Goal: Information Seeking & Learning: Learn about a topic

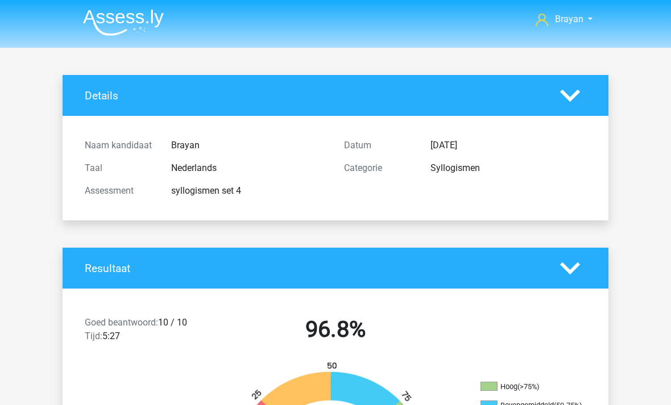
click at [105, 26] on img at bounding box center [123, 22] width 81 height 27
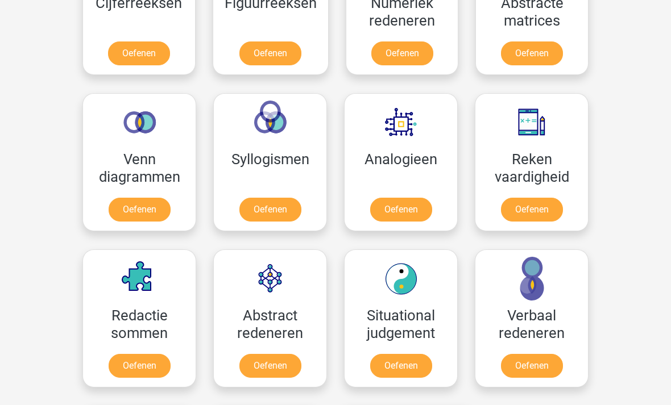
scroll to position [604, 0]
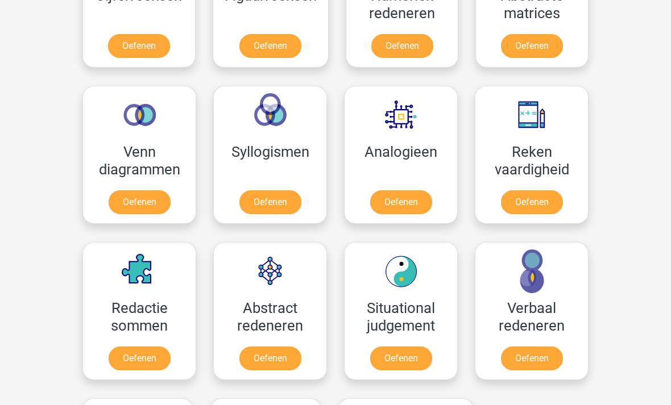
click at [239, 190] on link "Oefenen" at bounding box center [270, 202] width 62 height 24
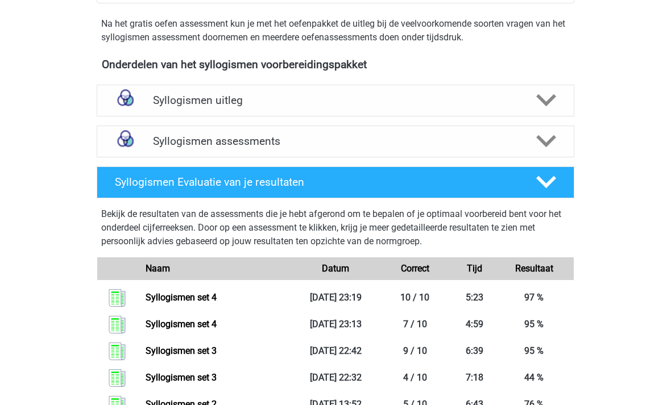
click at [139, 146] on img at bounding box center [125, 141] width 29 height 29
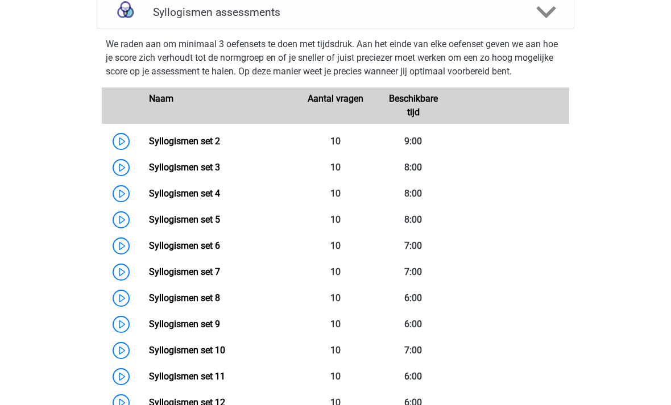
scroll to position [475, 0]
click at [149, 224] on link "Syllogismen set 5" at bounding box center [184, 219] width 71 height 11
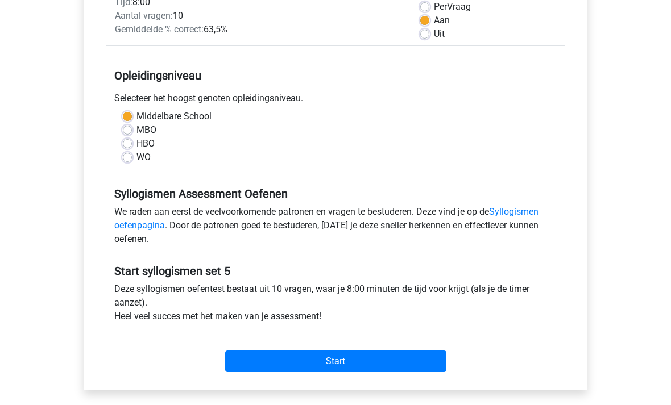
scroll to position [184, 0]
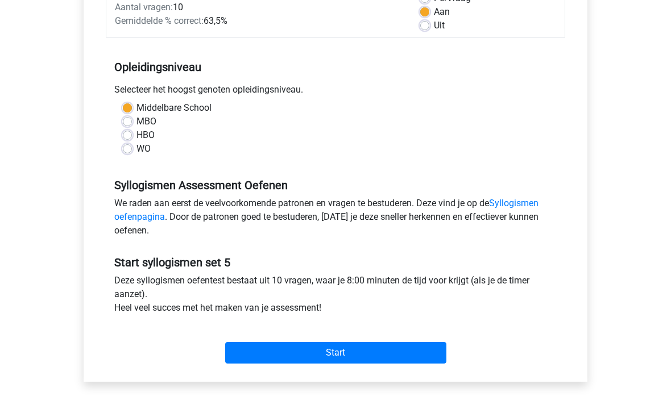
click at [241, 363] on input "Start" at bounding box center [335, 353] width 221 height 22
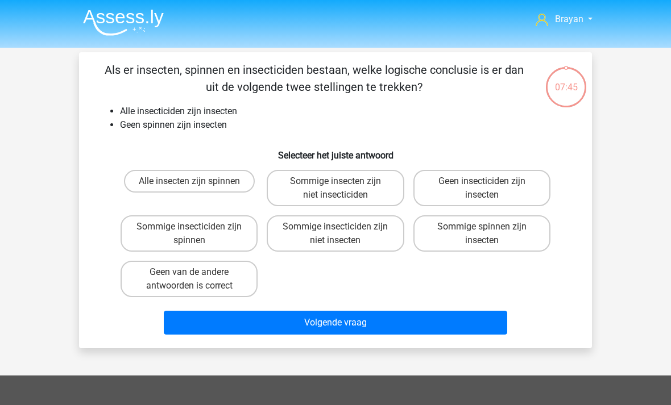
click at [141, 281] on label "Geen van de andere antwoorden is correct" at bounding box center [189, 279] width 137 height 36
click at [189, 280] on input "Geen van de andere antwoorden is correct" at bounding box center [192, 275] width 7 height 7
radio input "true"
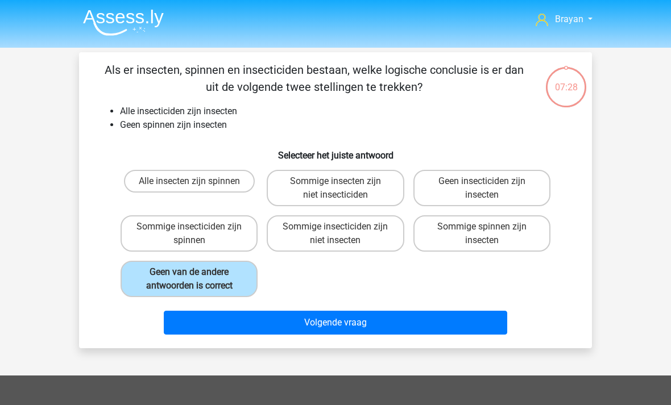
click at [499, 322] on button "Volgende vraag" at bounding box center [336, 323] width 344 height 24
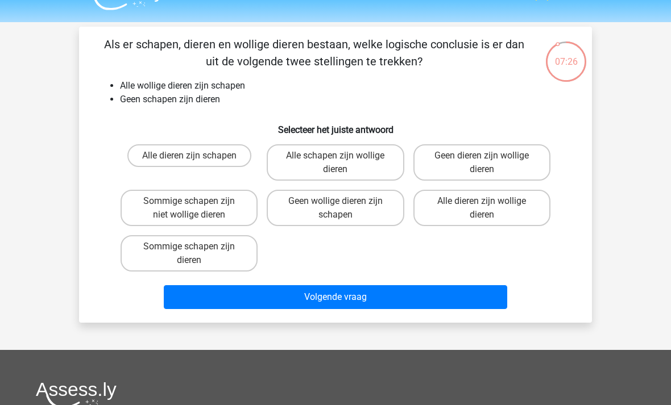
scroll to position [20, 0]
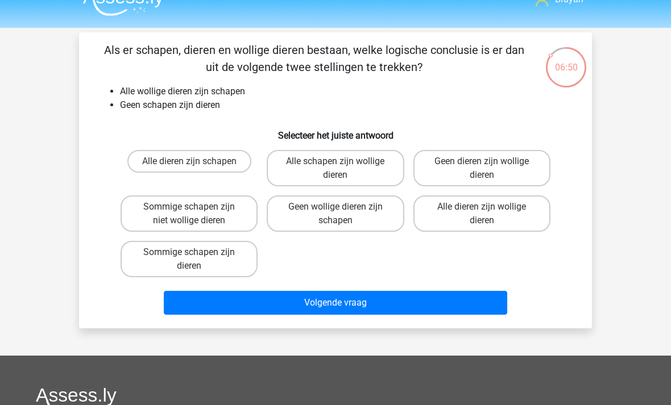
click at [504, 230] on label "Alle dieren zijn wollige dieren" at bounding box center [481, 214] width 137 height 36
click at [489, 214] on input "Alle dieren zijn wollige dieren" at bounding box center [485, 210] width 7 height 7
radio input "true"
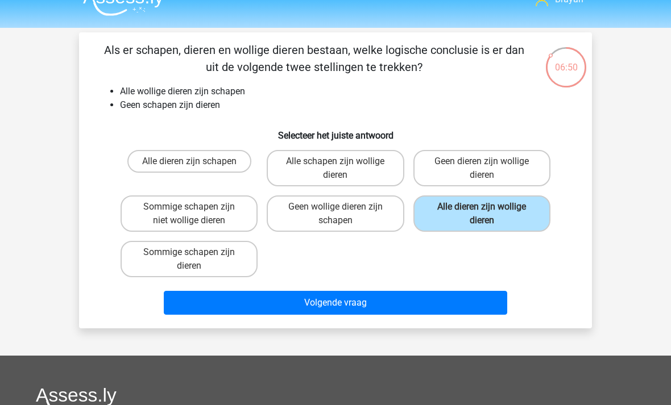
click at [515, 221] on label "Alle dieren zijn wollige dieren" at bounding box center [481, 214] width 137 height 36
click at [489, 214] on input "Alle dieren zijn wollige dieren" at bounding box center [485, 210] width 7 height 7
click at [533, 172] on label "Geen dieren zijn wollige dieren" at bounding box center [481, 168] width 137 height 36
click at [489, 169] on input "Geen dieren zijn wollige dieren" at bounding box center [485, 164] width 7 height 7
radio input "true"
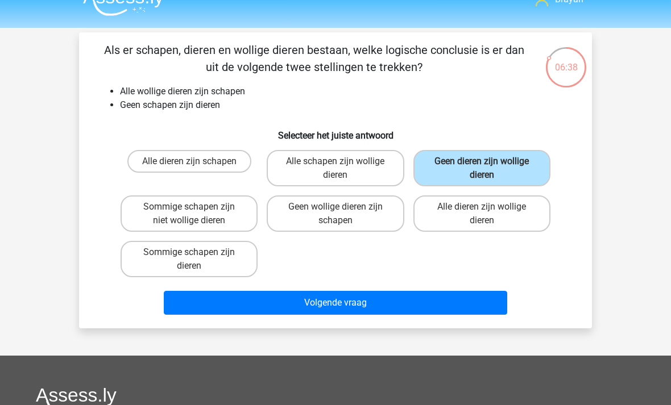
click at [495, 306] on button "Volgende vraag" at bounding box center [336, 303] width 344 height 24
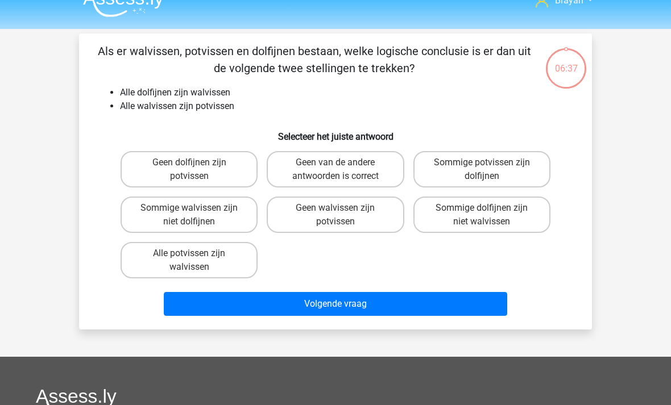
scroll to position [18, 0]
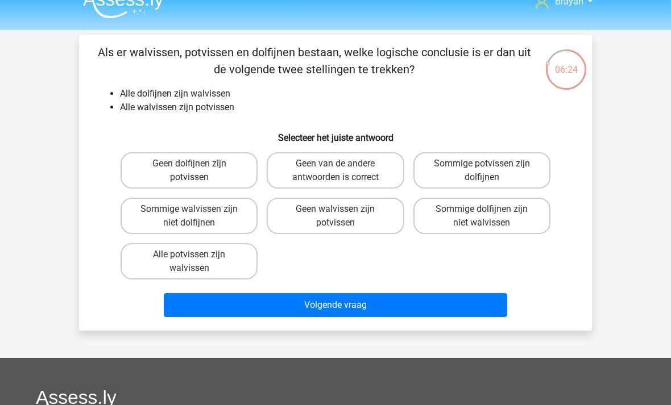
click at [510, 165] on label "Sommige potvissen zijn dolfijnen" at bounding box center [481, 170] width 137 height 36
click at [489, 165] on input "Sommige potvissen zijn dolfijnen" at bounding box center [485, 167] width 7 height 7
radio input "true"
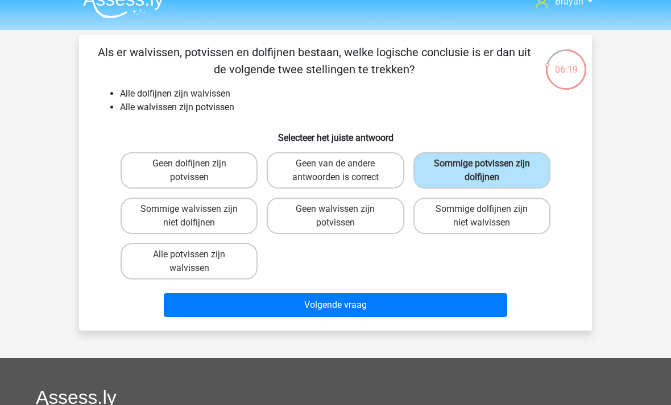
click at [492, 309] on button "Volgende vraag" at bounding box center [336, 305] width 344 height 24
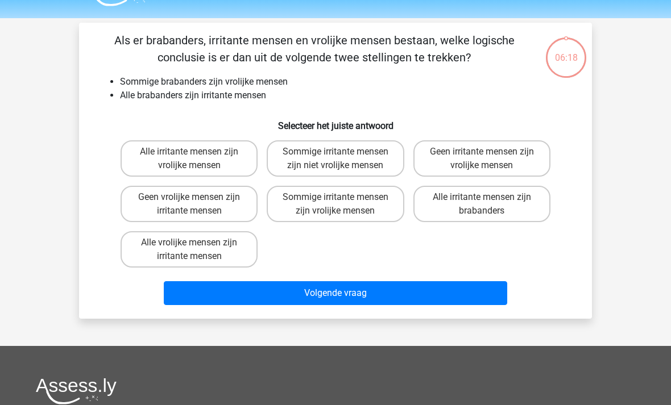
scroll to position [29, 0]
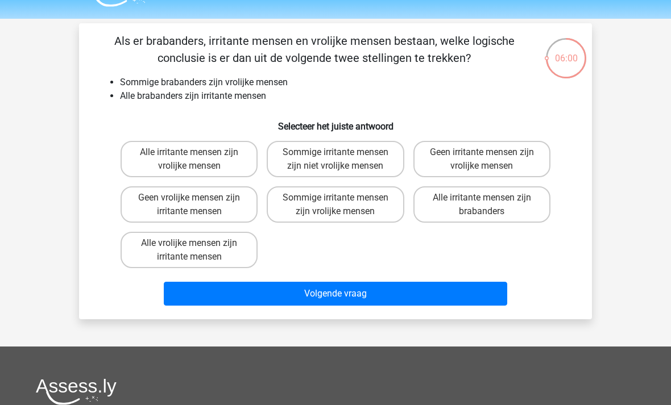
click at [384, 206] on label "Sommige irritante mensen zijn vrolijke mensen" at bounding box center [335, 204] width 137 height 36
click at [343, 205] on input "Sommige irritante mensen zijn vrolijke mensen" at bounding box center [338, 201] width 7 height 7
radio input "true"
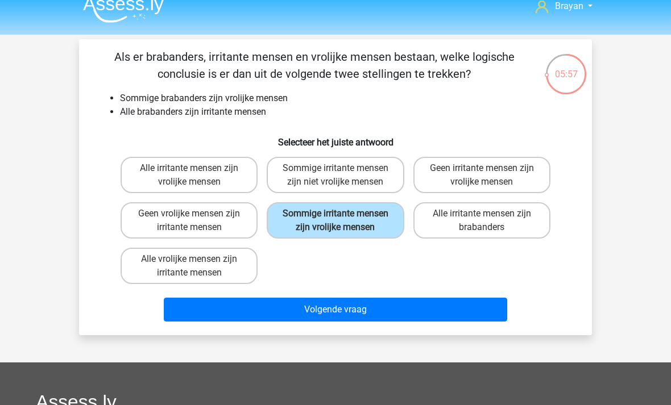
scroll to position [13, 0]
click at [496, 322] on button "Volgende vraag" at bounding box center [336, 310] width 344 height 24
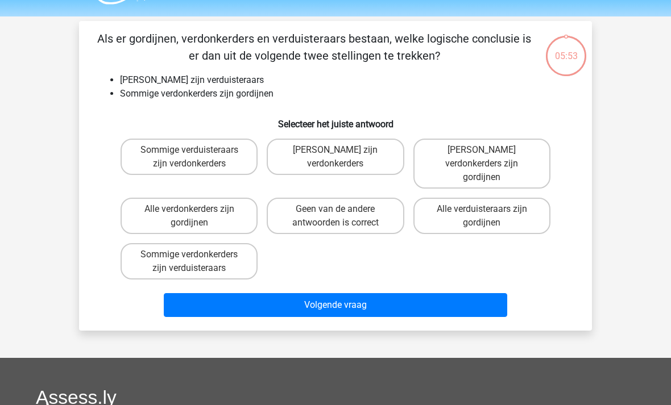
scroll to position [20, 0]
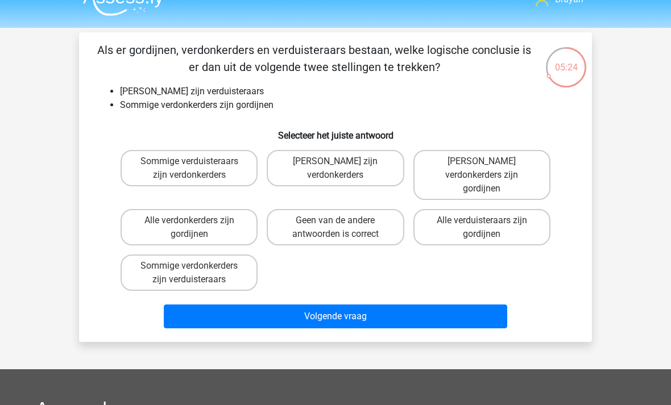
click at [373, 215] on label "Geen van de andere antwoorden is correct" at bounding box center [335, 227] width 137 height 36
click at [343, 221] on input "Geen van de andere antwoorden is correct" at bounding box center [338, 224] width 7 height 7
radio input "true"
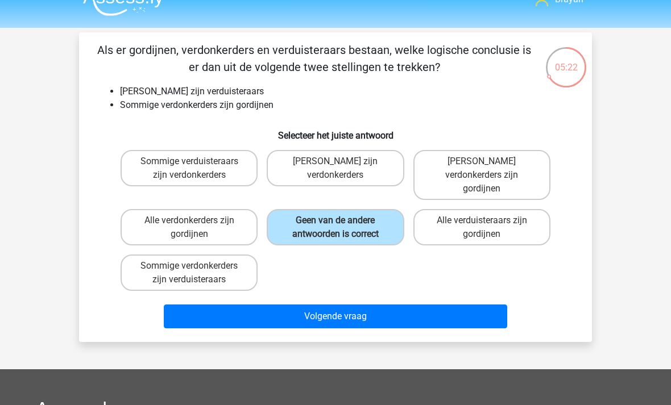
click at [482, 314] on button "Volgende vraag" at bounding box center [336, 317] width 344 height 24
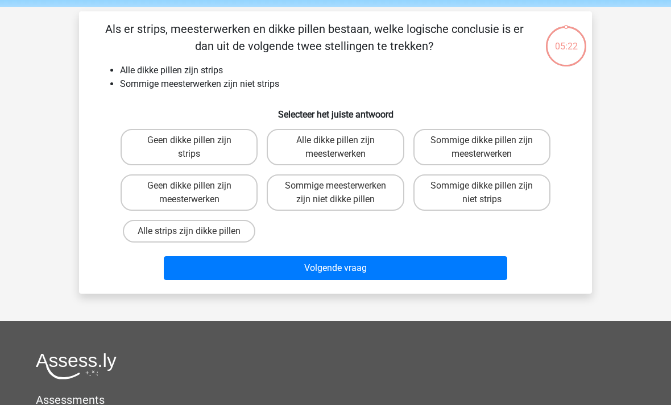
scroll to position [17, 0]
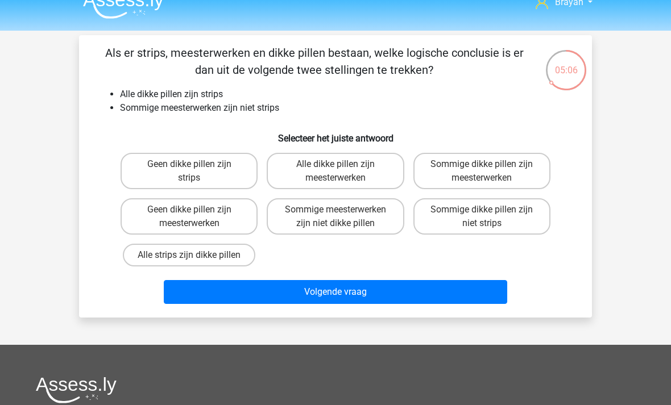
click at [384, 220] on label "Sommige meesterwerken zijn niet dikke pillen" at bounding box center [335, 216] width 137 height 36
click at [343, 217] on input "Sommige meesterwerken zijn niet dikke pillen" at bounding box center [338, 213] width 7 height 7
radio input "true"
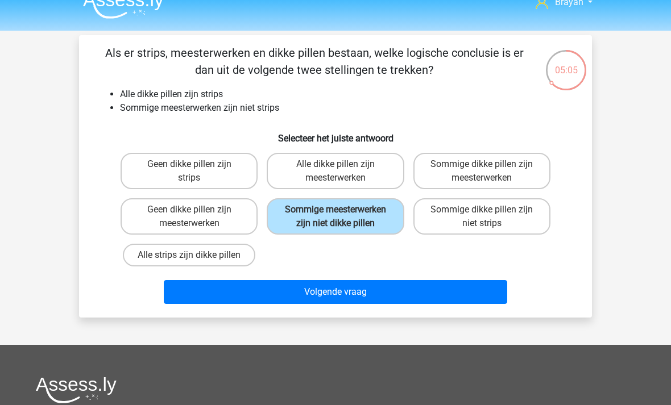
click at [496, 304] on button "Volgende vraag" at bounding box center [336, 292] width 344 height 24
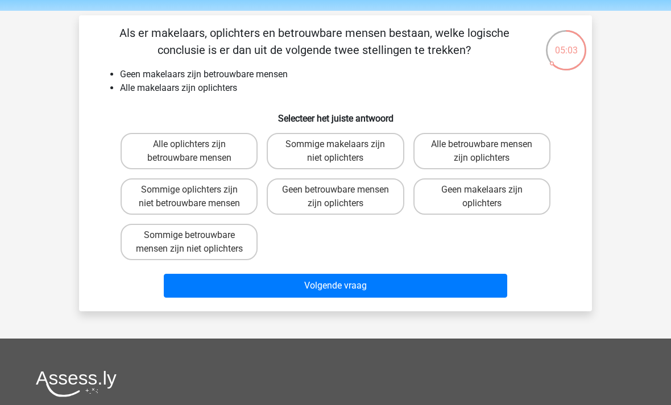
scroll to position [37, 0]
click at [142, 205] on label "Sommige oplichters zijn niet betrouwbare mensen" at bounding box center [189, 197] width 137 height 36
click at [189, 197] on input "Sommige oplichters zijn niet betrouwbare mensen" at bounding box center [192, 193] width 7 height 7
radio input "true"
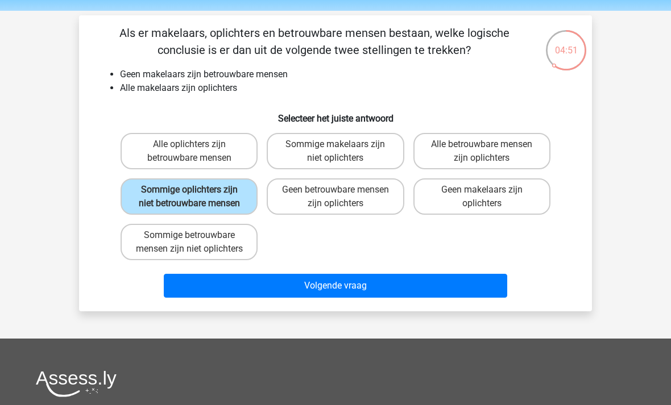
click at [483, 298] on button "Volgende vraag" at bounding box center [336, 286] width 344 height 24
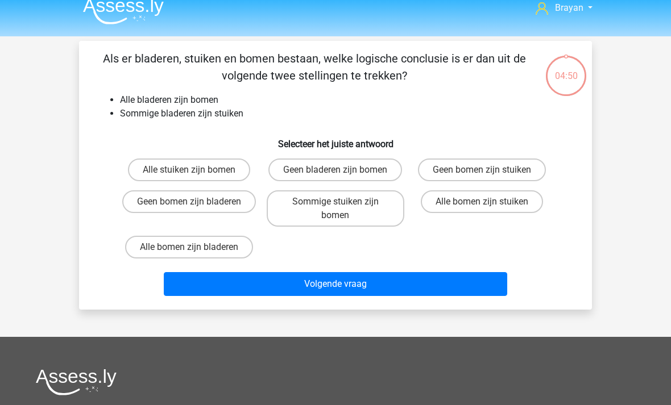
scroll to position [10, 0]
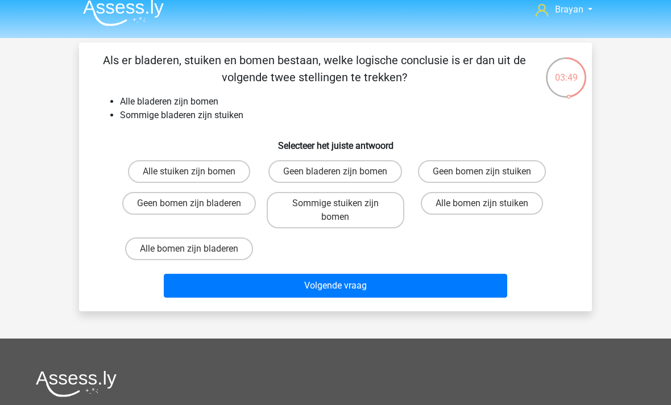
click at [150, 164] on label "Alle stuiken zijn bomen" at bounding box center [189, 171] width 122 height 23
click at [189, 172] on input "Alle stuiken zijn bomen" at bounding box center [192, 175] width 7 height 7
radio input "true"
click at [472, 286] on button "Volgende vraag" at bounding box center [336, 286] width 344 height 24
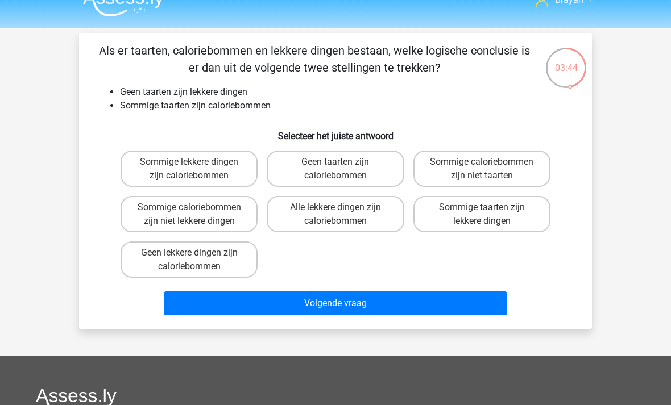
scroll to position [18, 0]
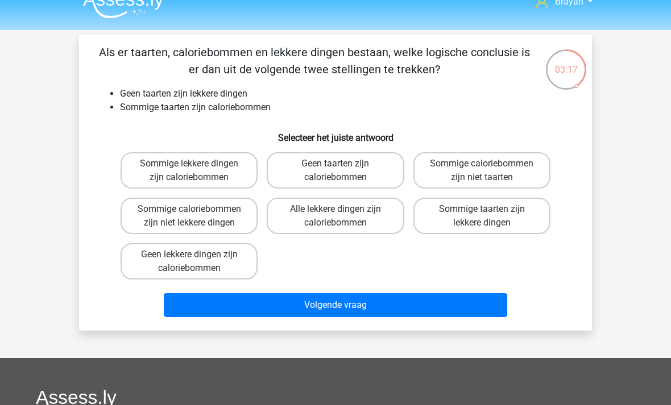
click at [142, 222] on label "Sommige caloriebommen zijn niet lekkere dingen" at bounding box center [189, 216] width 137 height 36
click at [189, 217] on input "Sommige caloriebommen zijn niet lekkere dingen" at bounding box center [192, 212] width 7 height 7
radio input "true"
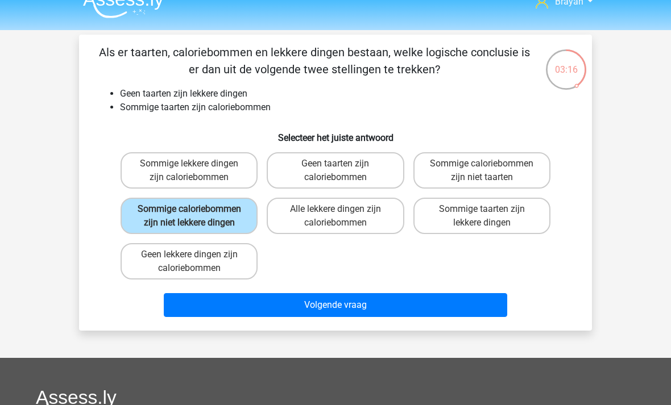
click at [481, 317] on button "Volgende vraag" at bounding box center [336, 305] width 344 height 24
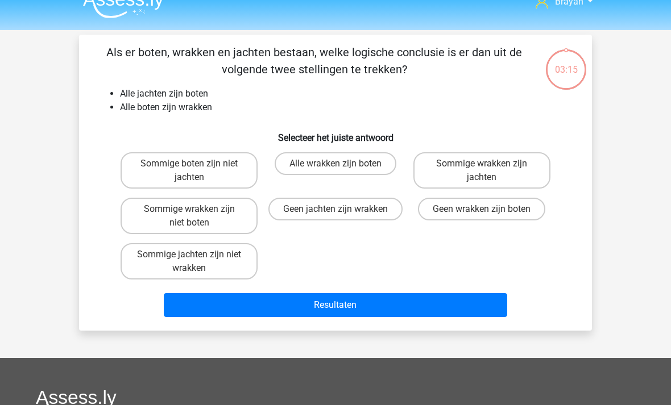
scroll to position [16, 0]
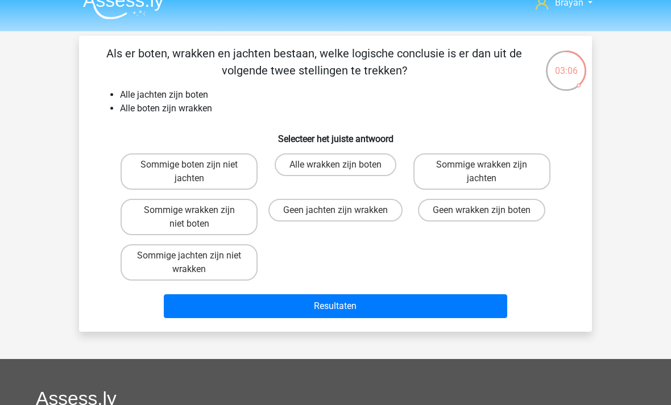
click at [505, 163] on label "Sommige wrakken zijn jachten" at bounding box center [481, 171] width 137 height 36
click at [489, 165] on input "Sommige wrakken zijn jachten" at bounding box center [485, 168] width 7 height 7
radio input "true"
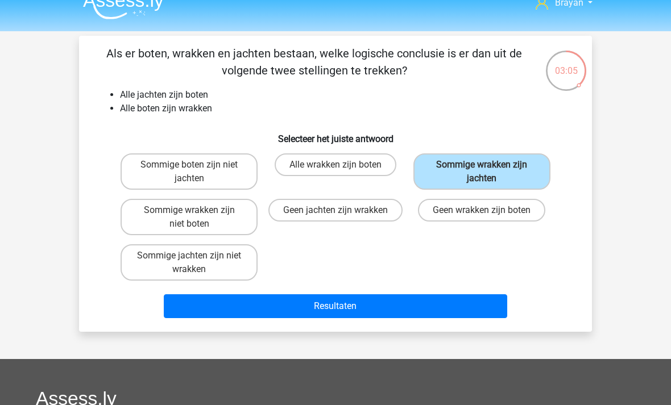
click at [487, 309] on button "Resultaten" at bounding box center [336, 306] width 344 height 24
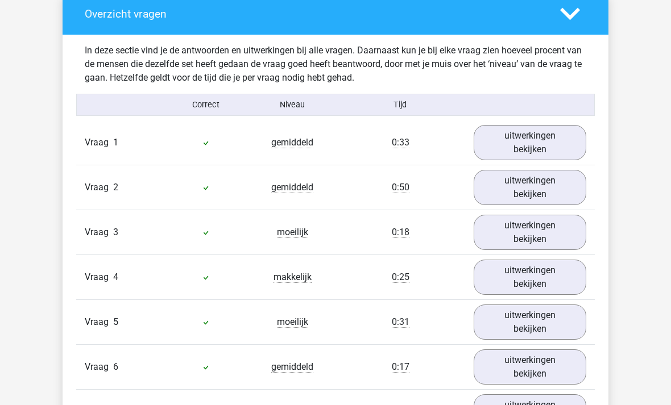
scroll to position [651, 0]
click at [551, 274] on link "uitwerkingen bekijken" at bounding box center [530, 277] width 113 height 35
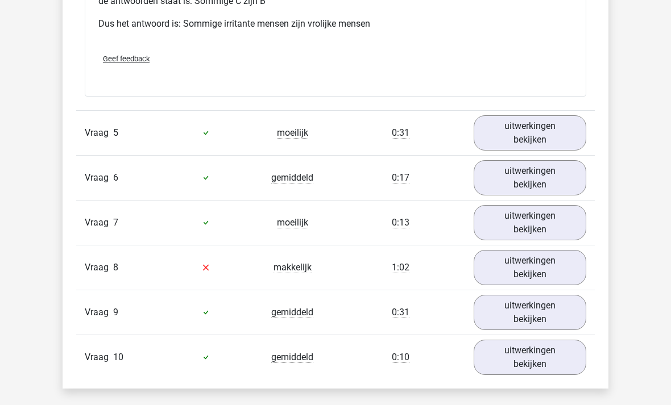
scroll to position [1321, 0]
click at [559, 256] on link "uitwerkingen bekijken" at bounding box center [530, 267] width 113 height 35
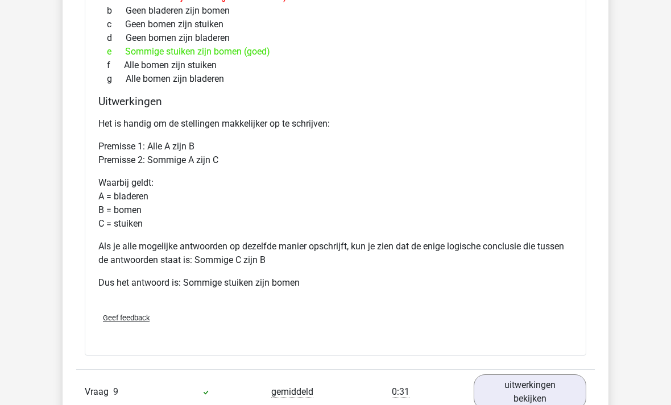
scroll to position [1724, 0]
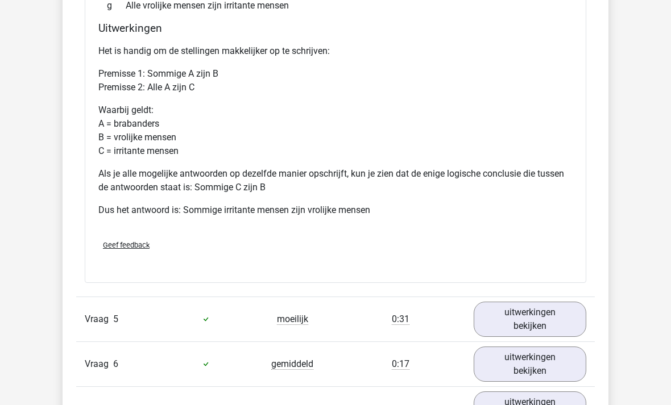
click at [550, 306] on link "uitwerkingen bekijken" at bounding box center [530, 319] width 113 height 35
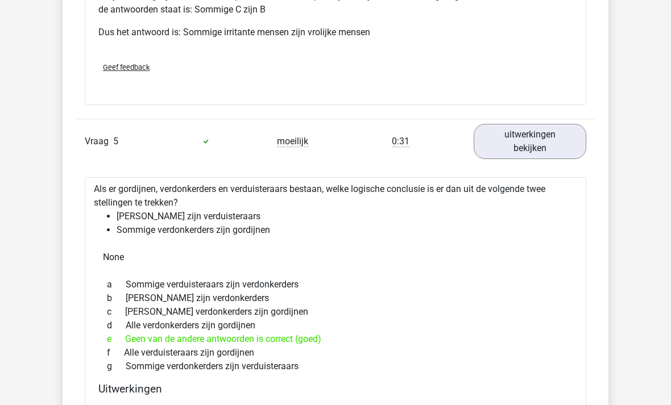
scroll to position [1312, 0]
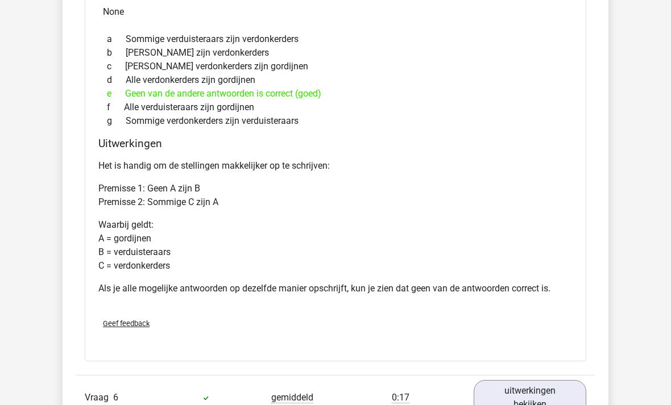
click at [554, 376] on div "Vraag 6 gemiddeld 0:17 uitwerkingen bekijken" at bounding box center [335, 397] width 518 height 45
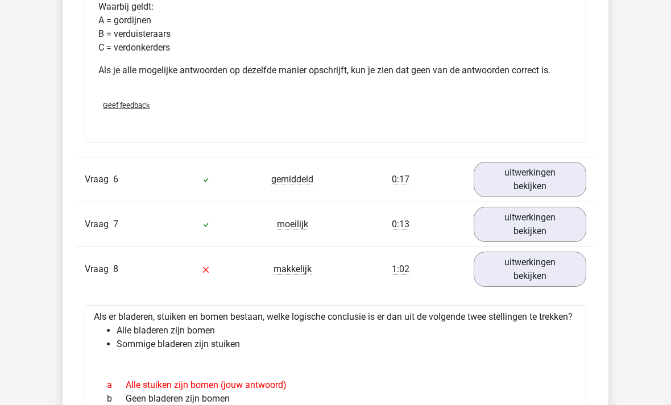
click at [546, 181] on link "uitwerkingen bekijken" at bounding box center [530, 180] width 113 height 35
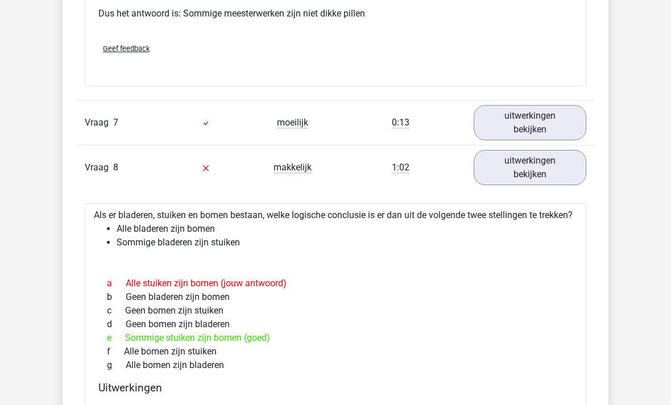
click at [547, 123] on link "uitwerkingen bekijken" at bounding box center [530, 123] width 113 height 35
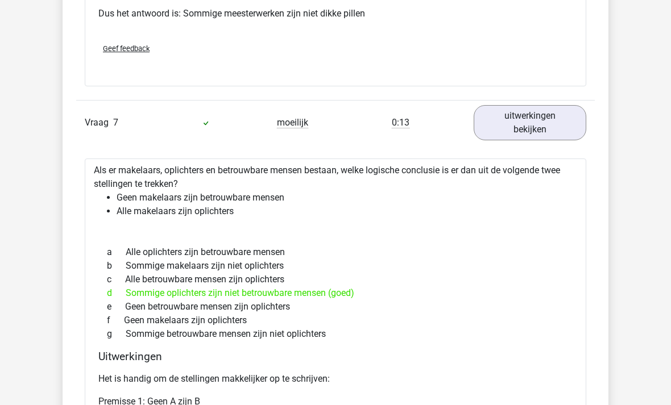
scroll to position [2358, 0]
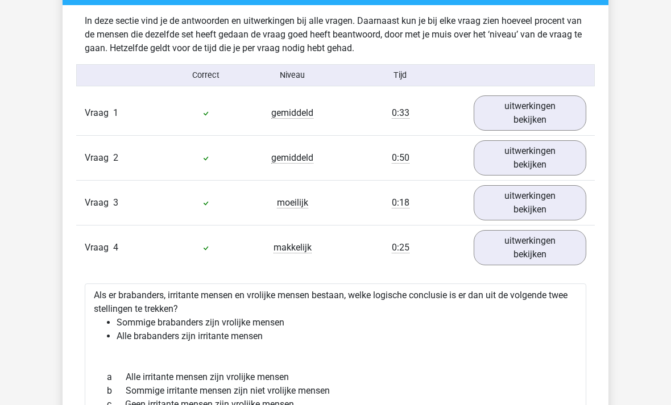
click at [558, 202] on link "uitwerkingen bekijken" at bounding box center [530, 202] width 113 height 35
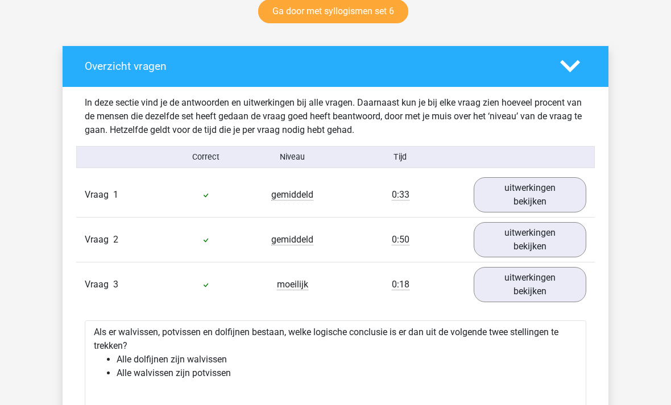
click at [550, 223] on link "uitwerkingen bekijken" at bounding box center [530, 239] width 113 height 35
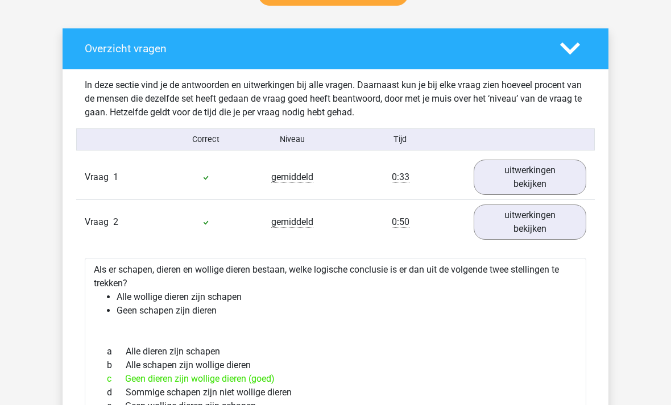
click at [551, 213] on link "uitwerkingen bekijken" at bounding box center [530, 222] width 113 height 35
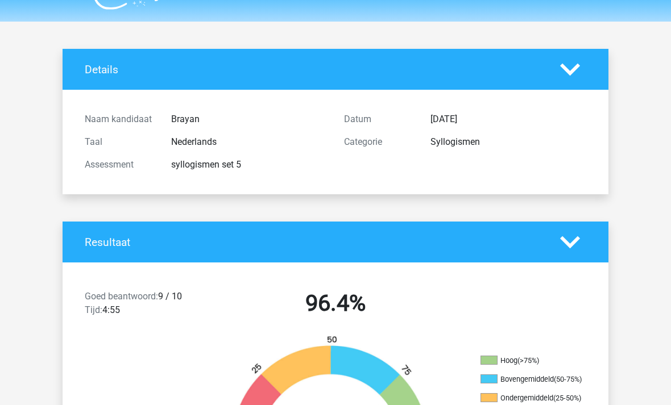
scroll to position [0, 0]
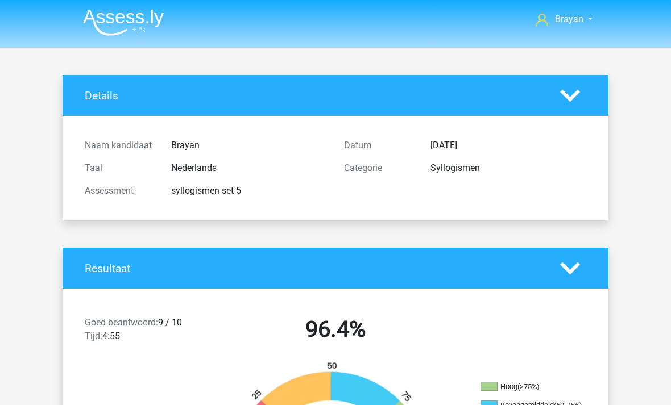
click at [108, 13] on img at bounding box center [123, 22] width 81 height 27
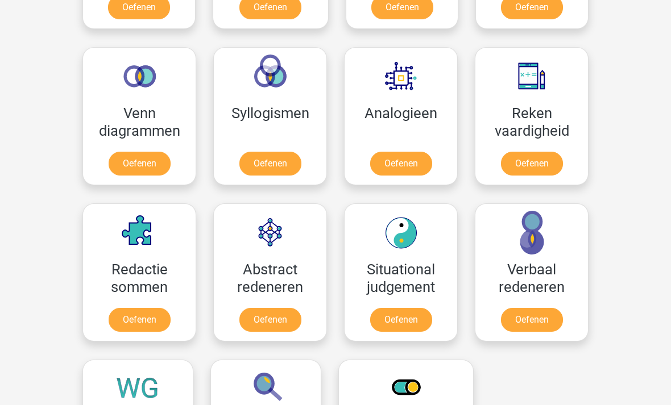
scroll to position [642, 0]
click at [252, 152] on link "Oefenen" at bounding box center [270, 164] width 62 height 24
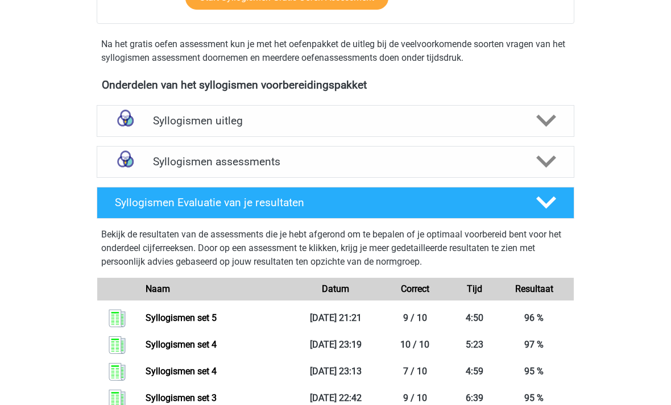
scroll to position [324, 0]
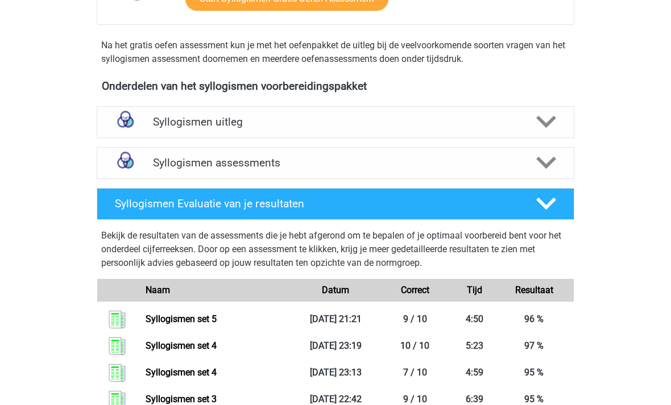
click at [549, 166] on icon at bounding box center [546, 163] width 20 height 20
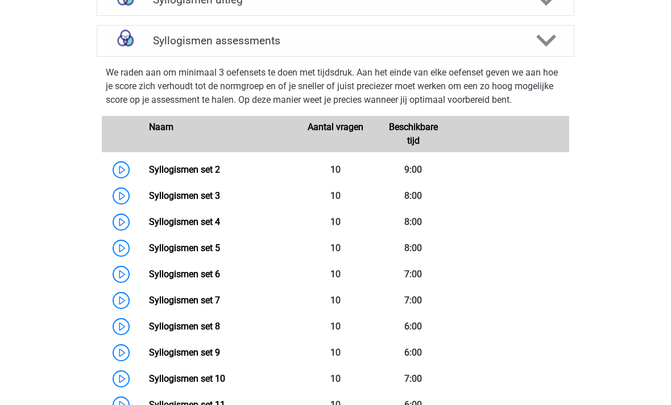
click at [549, 39] on icon at bounding box center [546, 41] width 20 height 20
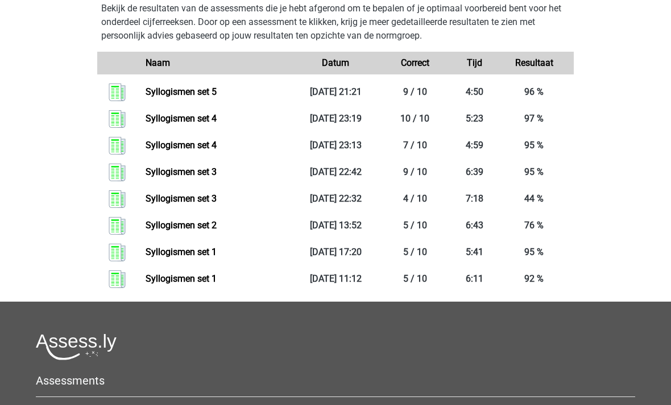
scroll to position [550, 0]
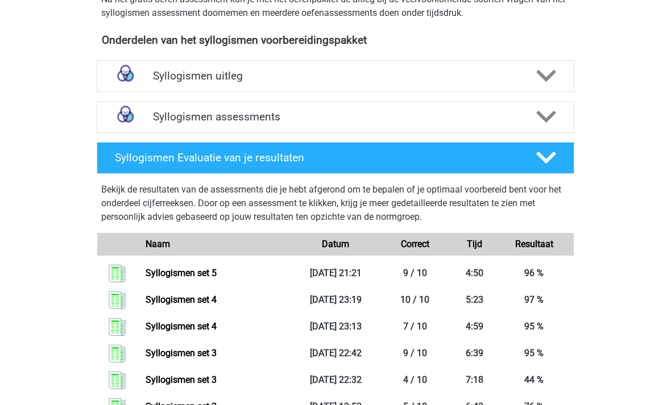
click at [554, 110] on icon at bounding box center [546, 117] width 20 height 20
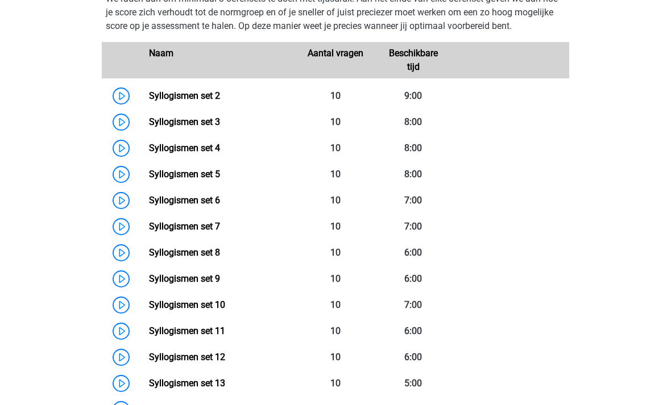
scroll to position [520, 0]
click at [149, 204] on link "Syllogismen set 6" at bounding box center [184, 200] width 71 height 11
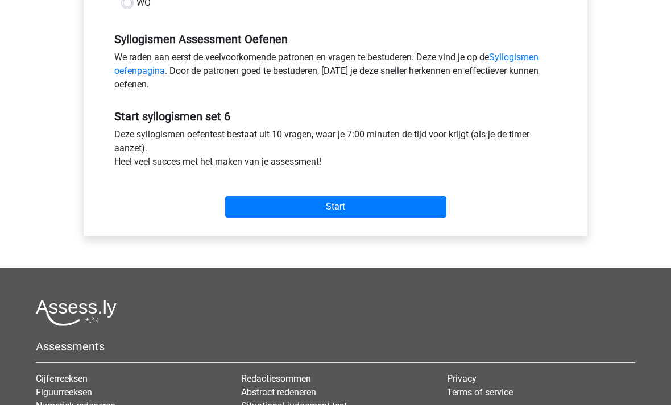
scroll to position [306, 0]
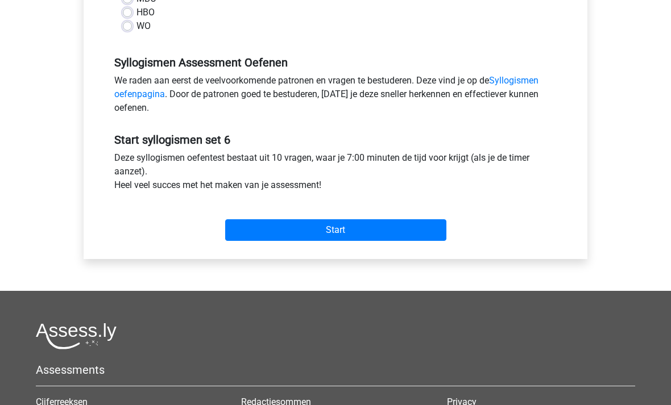
click at [248, 238] on input "Start" at bounding box center [335, 231] width 221 height 22
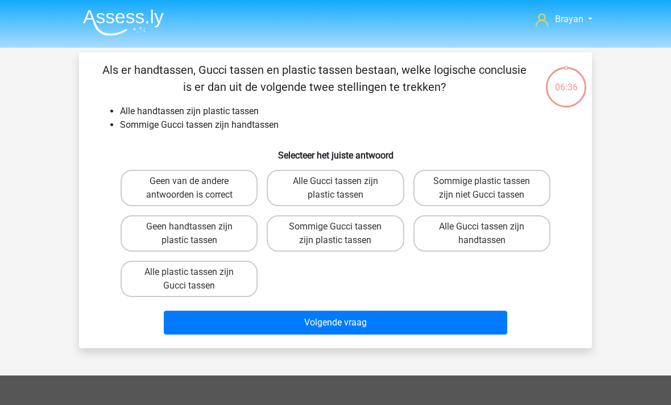
click at [367, 248] on label "Sommige Gucci tassen zijn plastic tassen" at bounding box center [335, 233] width 137 height 36
click at [343, 234] on input "Sommige Gucci tassen zijn plastic tassen" at bounding box center [338, 230] width 7 height 7
radio input "true"
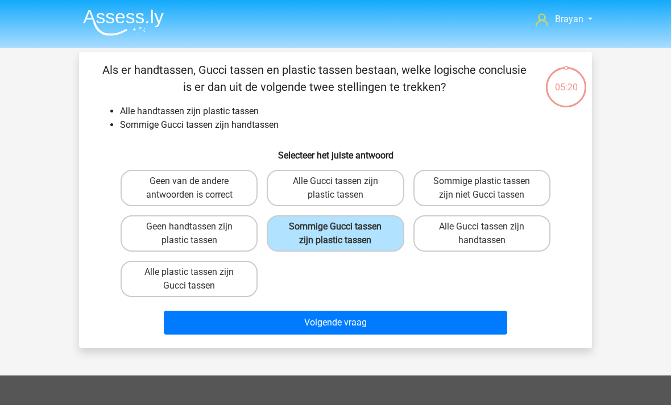
click at [140, 28] on img at bounding box center [123, 22] width 81 height 27
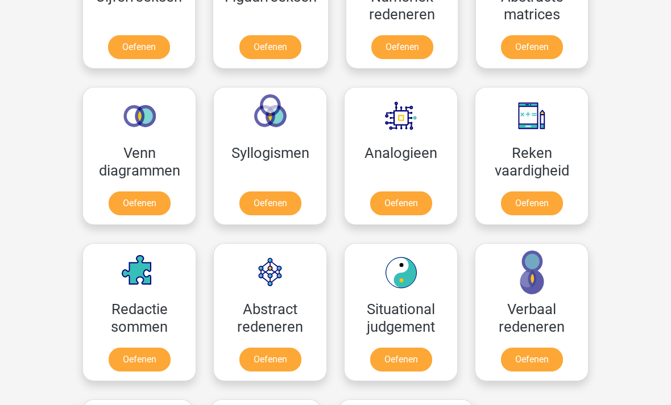
scroll to position [603, 0]
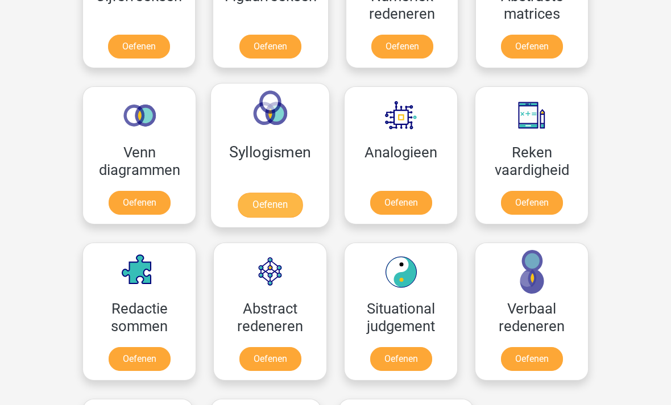
click at [245, 193] on link "Oefenen" at bounding box center [270, 205] width 65 height 25
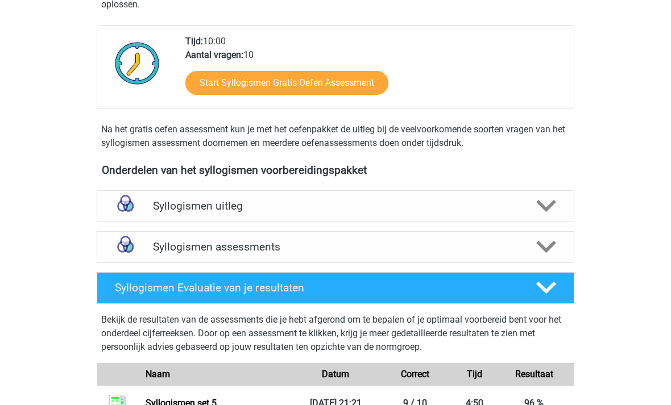
scroll to position [240, 0]
click at [536, 252] on div at bounding box center [545, 247] width 38 height 20
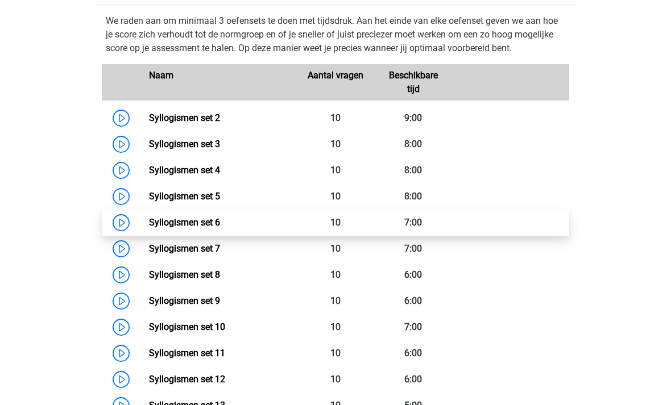
scroll to position [498, 0]
click at [167, 223] on link "Syllogismen set 6" at bounding box center [184, 222] width 71 height 11
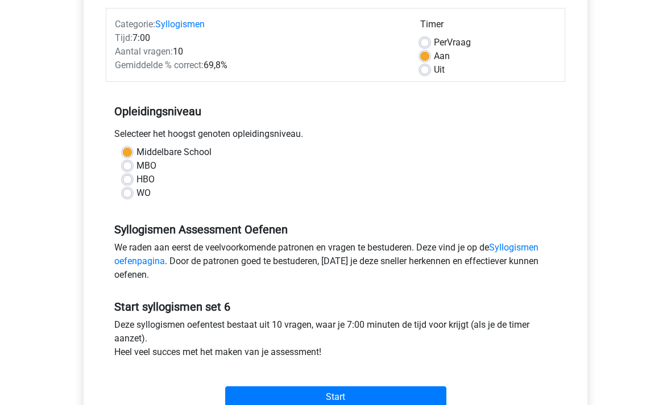
scroll to position [194, 0]
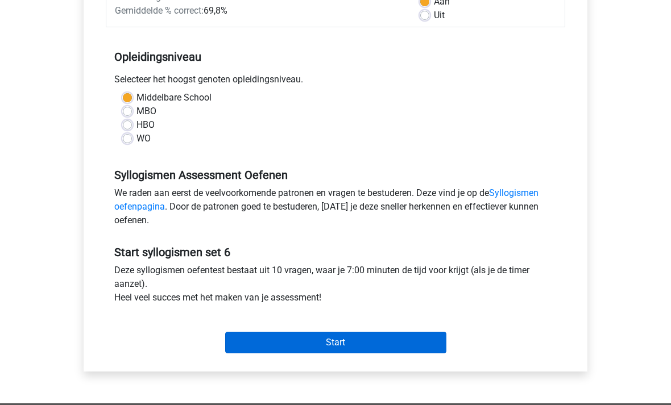
click at [410, 341] on input "Start" at bounding box center [335, 344] width 221 height 22
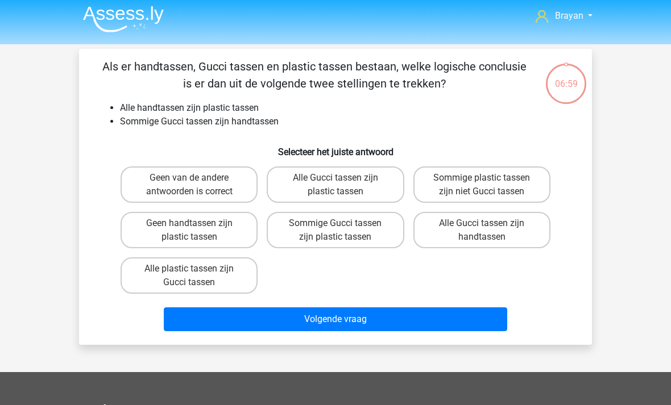
scroll to position [3, 0]
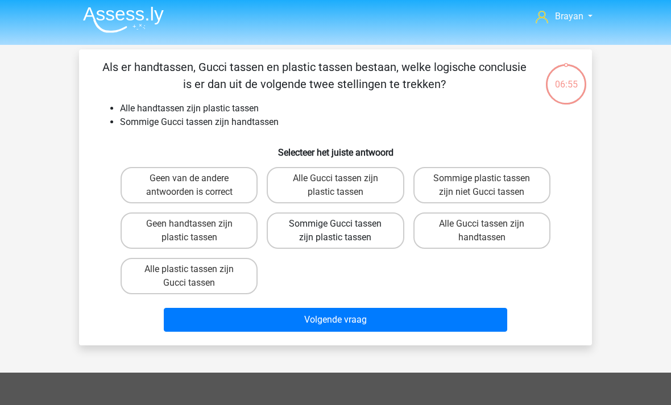
click at [379, 236] on label "Sommige Gucci tassen zijn plastic tassen" at bounding box center [335, 231] width 137 height 36
click at [343, 231] on input "Sommige Gucci tassen zijn plastic tassen" at bounding box center [338, 227] width 7 height 7
radio input "true"
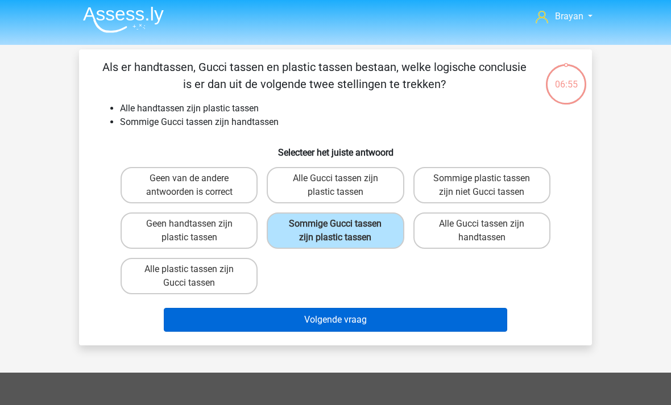
click at [467, 322] on button "Volgende vraag" at bounding box center [336, 320] width 344 height 24
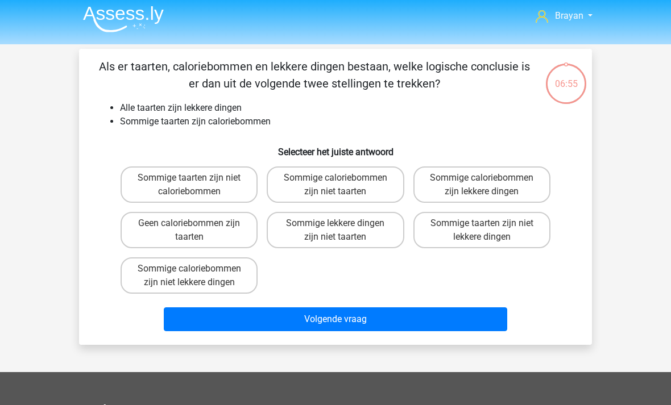
scroll to position [0, 0]
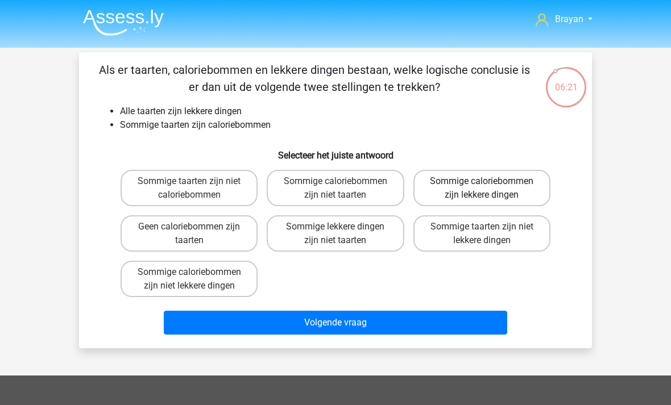
click at [524, 192] on label "Sommige caloriebommen zijn lekkere dingen" at bounding box center [481, 188] width 137 height 36
click at [489, 189] on input "Sommige caloriebommen zijn lekkere dingen" at bounding box center [485, 184] width 7 height 7
radio input "true"
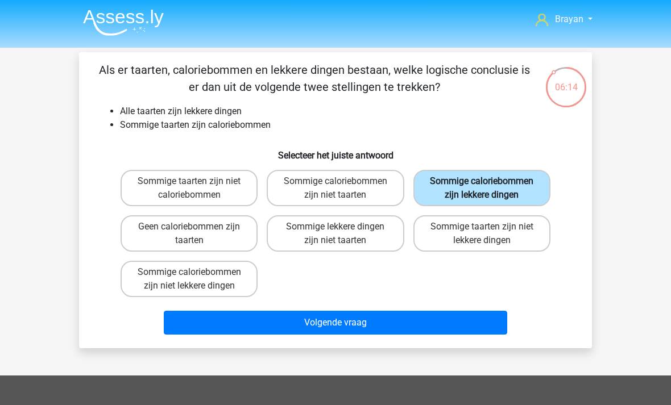
click at [473, 335] on button "Volgende vraag" at bounding box center [336, 323] width 344 height 24
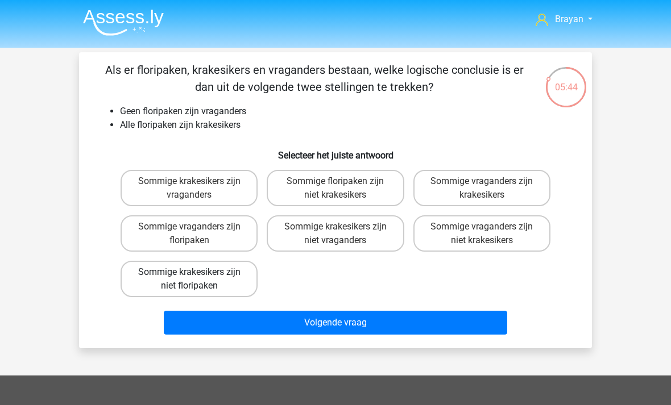
click at [148, 277] on label "Sommige krakesikers zijn niet floripaken" at bounding box center [189, 279] width 137 height 36
click at [189, 277] on input "Sommige krakesikers zijn niet floripaken" at bounding box center [192, 275] width 7 height 7
radio input "true"
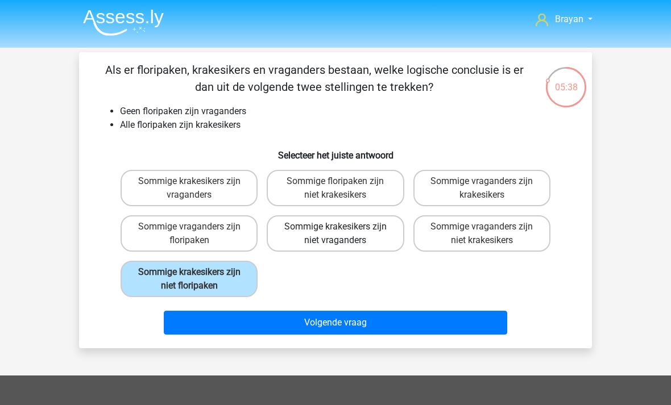
click at [346, 239] on label "Sommige krakesikers zijn niet vraganders" at bounding box center [335, 233] width 137 height 36
click at [343, 234] on input "Sommige krakesikers zijn niet vraganders" at bounding box center [338, 230] width 7 height 7
radio input "true"
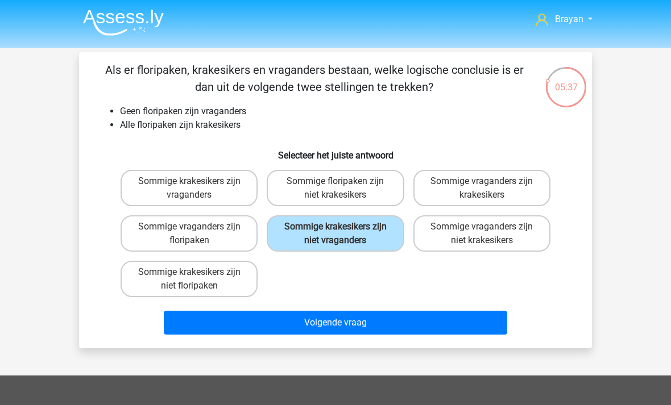
click at [470, 341] on div "Als er floripaken, krakesikers en vraganders bestaan, welke logische conclusie …" at bounding box center [335, 200] width 513 height 296
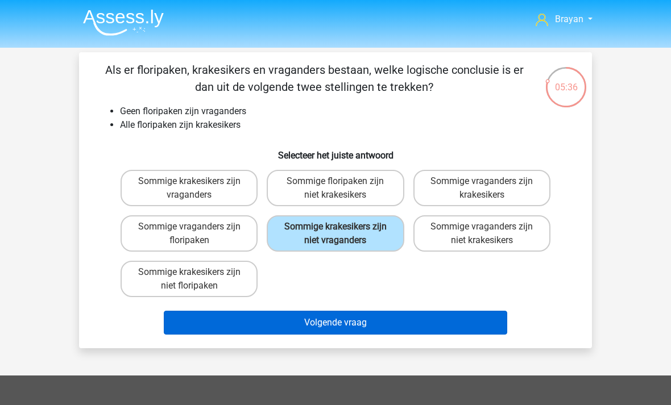
click at [470, 326] on button "Volgende vraag" at bounding box center [336, 323] width 344 height 24
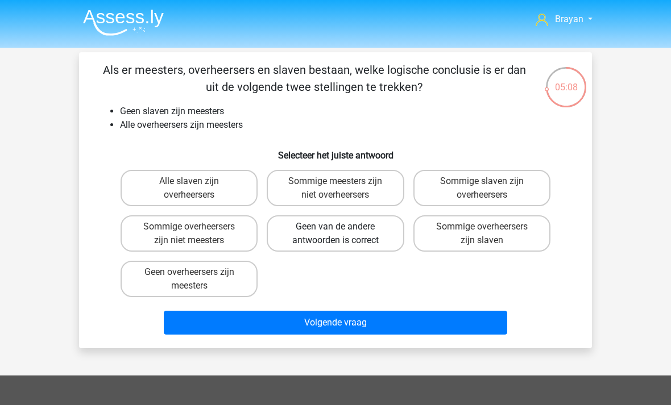
click at [360, 244] on label "Geen van de andere antwoorden is correct" at bounding box center [335, 233] width 137 height 36
click at [343, 234] on input "Geen van de andere antwoorden is correct" at bounding box center [338, 230] width 7 height 7
radio input "true"
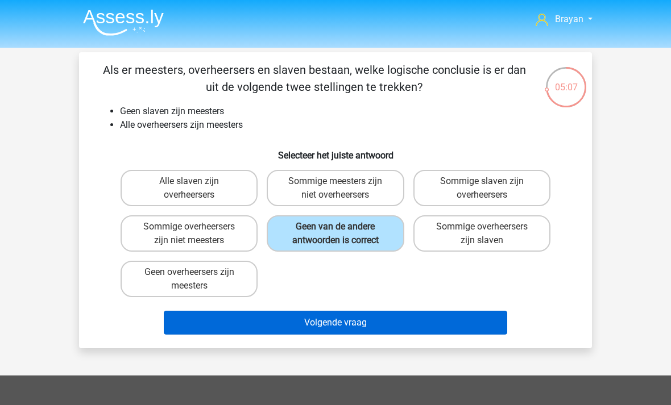
click at [469, 326] on button "Volgende vraag" at bounding box center [336, 323] width 344 height 24
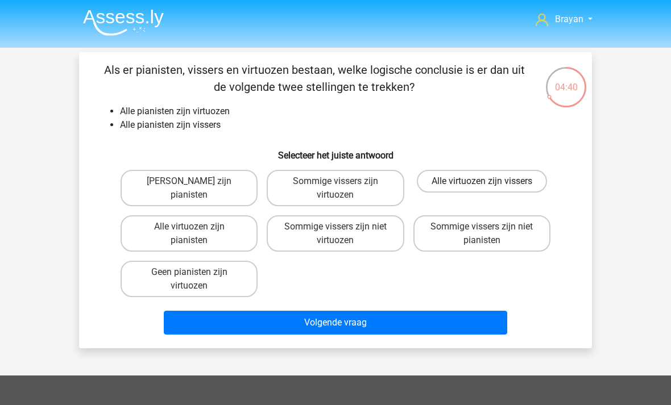
click at [522, 182] on label "Alle virtuozen zijn vissers" at bounding box center [482, 181] width 130 height 23
click at [489, 182] on input "Alle virtuozen zijn vissers" at bounding box center [485, 184] width 7 height 7
radio input "true"
click at [372, 185] on label "Sommige vissers zijn virtuozen" at bounding box center [335, 188] width 137 height 36
click at [343, 185] on input "Sommige vissers zijn virtuozen" at bounding box center [338, 184] width 7 height 7
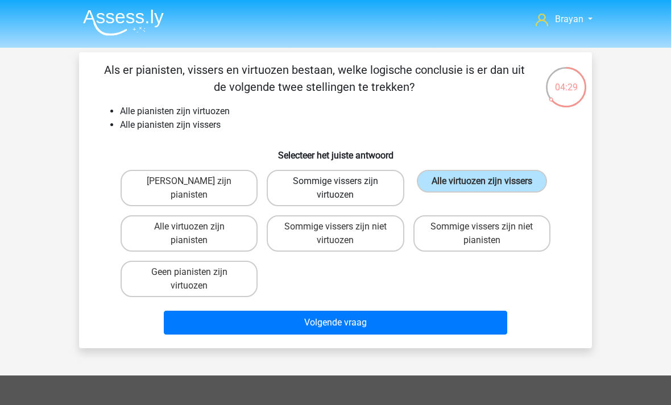
radio input "true"
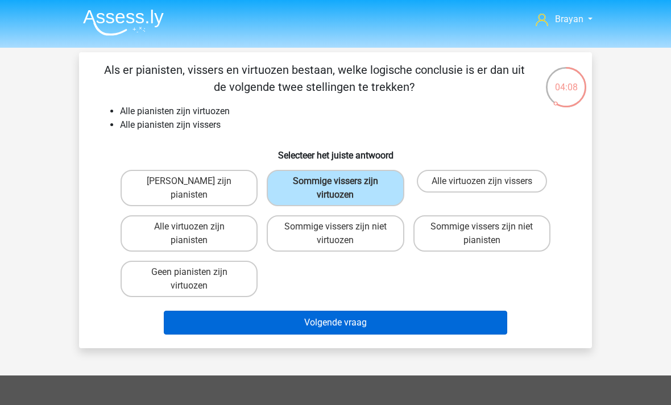
click at [467, 323] on button "Volgende vraag" at bounding box center [336, 323] width 344 height 24
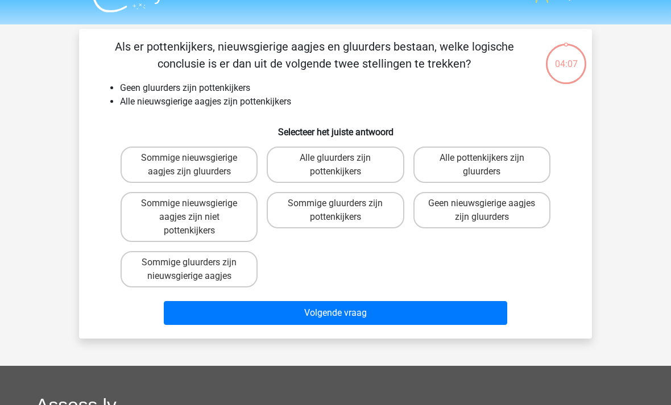
scroll to position [52, 0]
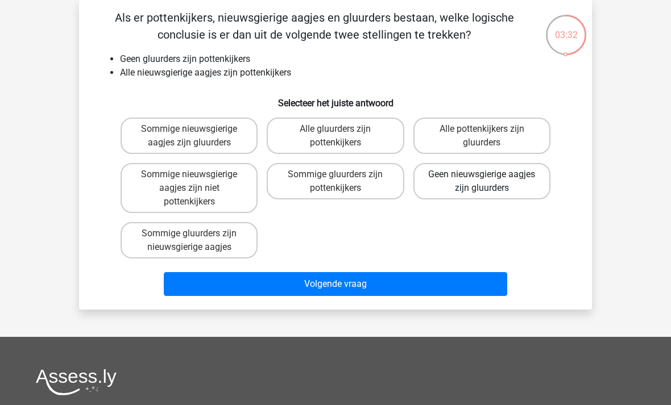
click at [519, 183] on label "Geen nieuwsgierige aagjes zijn gluurders" at bounding box center [481, 181] width 137 height 36
click at [489, 182] on input "Geen nieuwsgierige aagjes zijn gluurders" at bounding box center [485, 178] width 7 height 7
radio input "true"
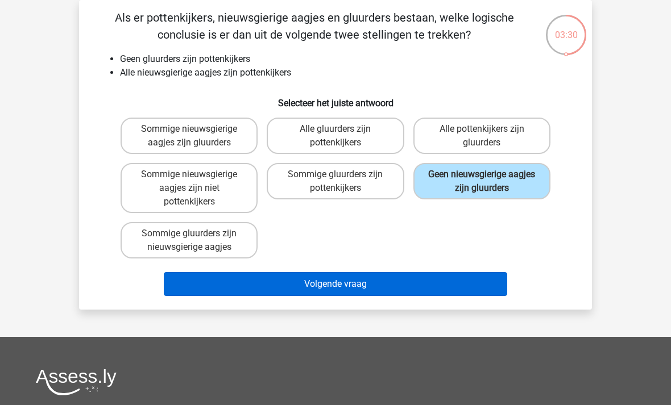
click at [465, 294] on button "Volgende vraag" at bounding box center [336, 284] width 344 height 24
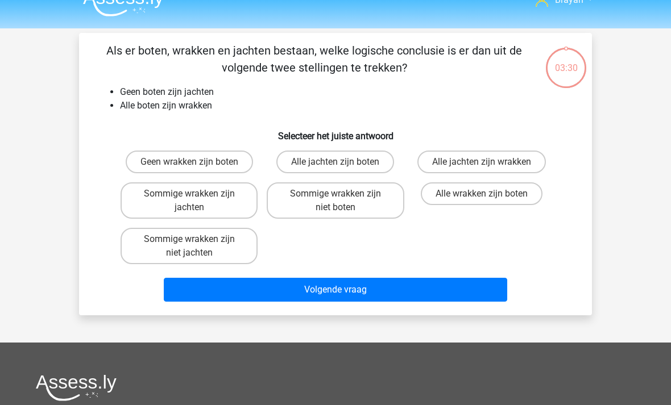
scroll to position [19, 0]
click at [141, 245] on label "Sommige wrakken zijn niet jachten" at bounding box center [189, 246] width 137 height 36
click at [189, 245] on input "Sommige wrakken zijn niet jachten" at bounding box center [192, 242] width 7 height 7
radio input "true"
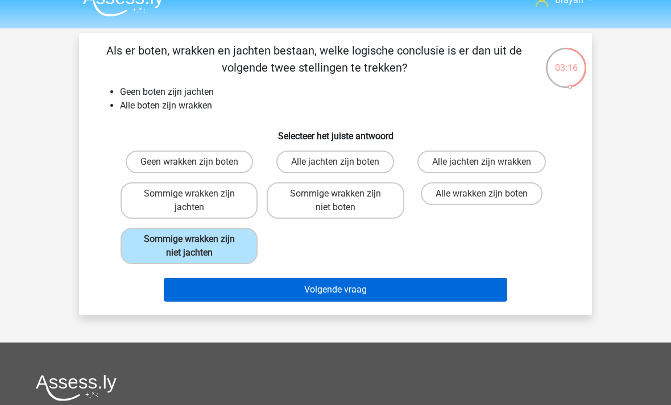
click at [472, 299] on button "Volgende vraag" at bounding box center [336, 290] width 344 height 24
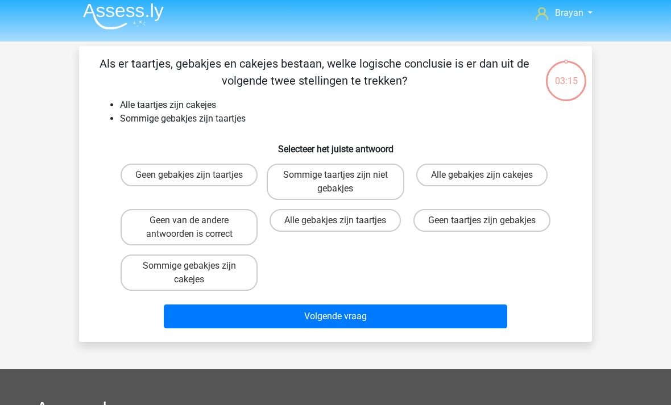
scroll to position [6, 0]
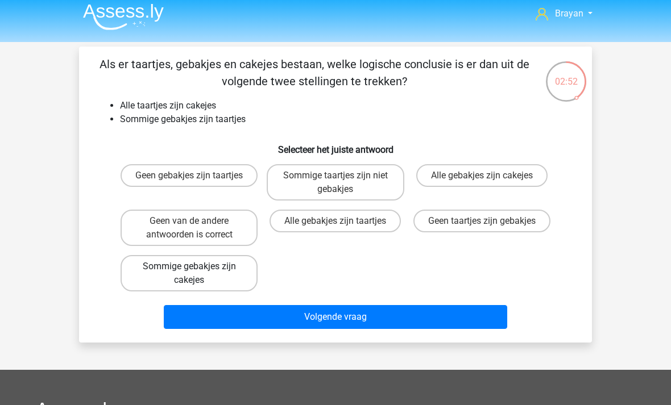
click at [136, 272] on label "Sommige gebakjes zijn cakejes" at bounding box center [189, 273] width 137 height 36
click at [189, 272] on input "Sommige gebakjes zijn cakejes" at bounding box center [192, 270] width 7 height 7
radio input "true"
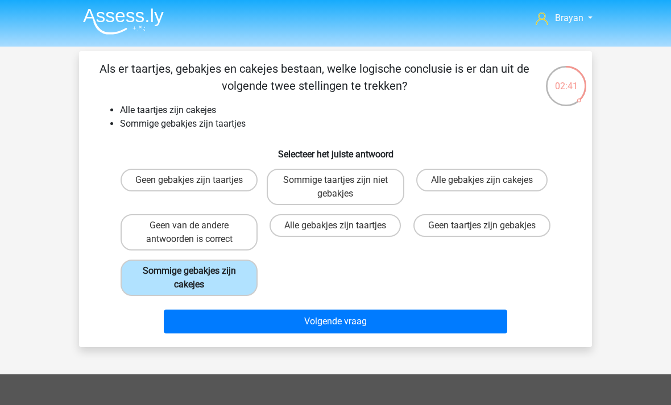
scroll to position [0, 0]
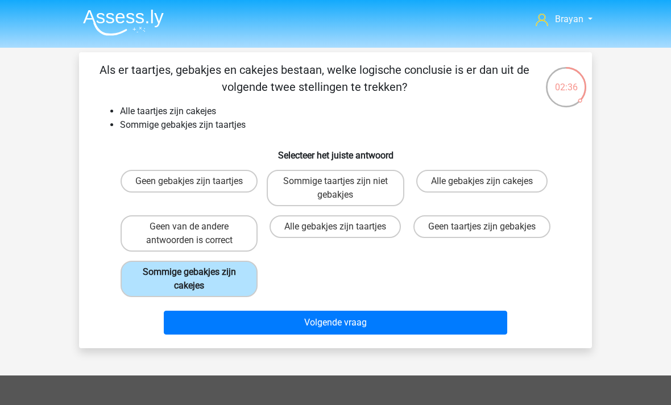
click at [179, 320] on button "Volgende vraag" at bounding box center [336, 323] width 344 height 24
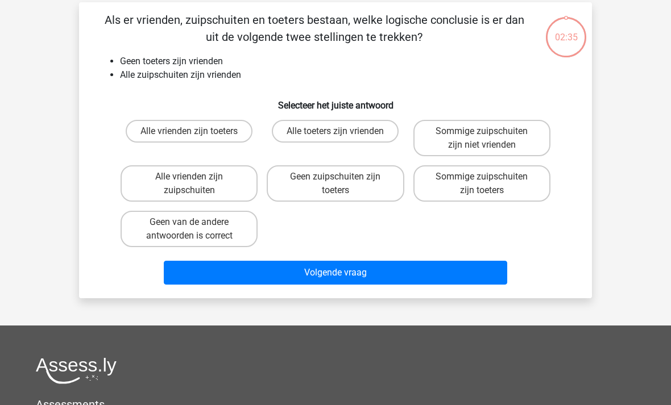
scroll to position [52, 0]
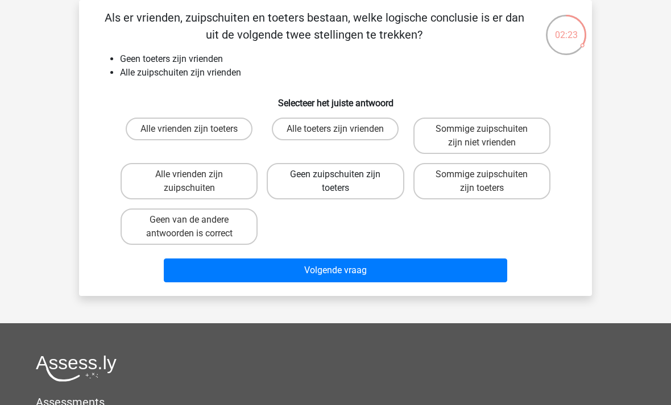
click at [378, 183] on label "Geen zuipschuiten zijn toeters" at bounding box center [335, 181] width 137 height 36
click at [343, 182] on input "Geen zuipschuiten zijn toeters" at bounding box center [338, 178] width 7 height 7
radio input "true"
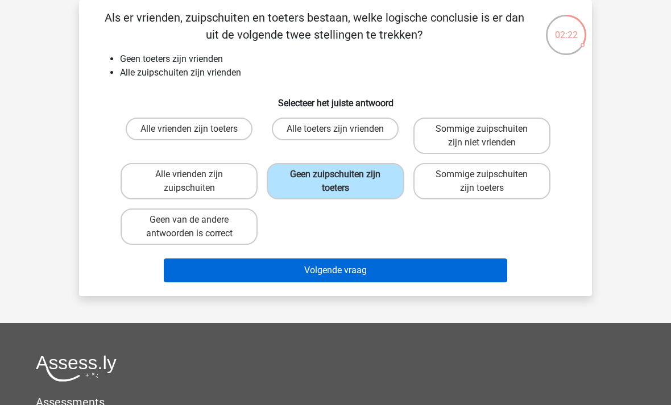
click at [478, 276] on button "Volgende vraag" at bounding box center [336, 271] width 344 height 24
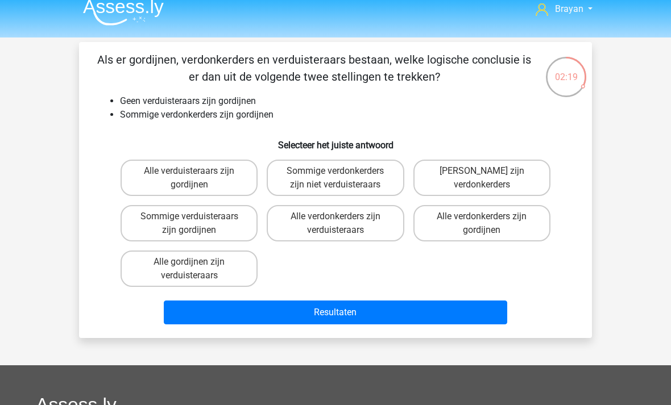
scroll to position [10, 0]
click at [381, 177] on label "Sommige verdonkerders zijn niet verduisteraars" at bounding box center [335, 178] width 137 height 36
click at [343, 177] on input "Sommige verdonkerders zijn niet verduisteraars" at bounding box center [338, 174] width 7 height 7
radio input "true"
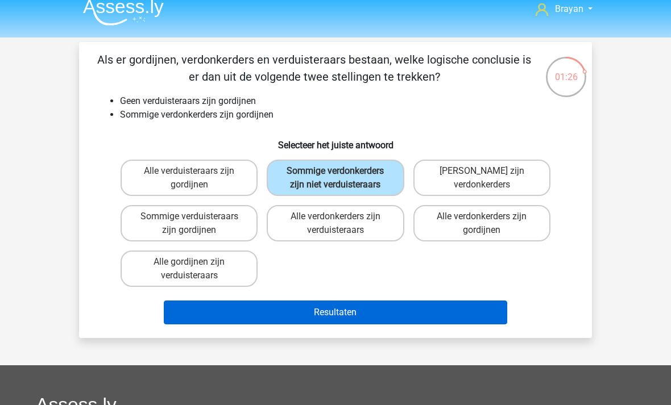
click at [489, 322] on button "Resultaten" at bounding box center [336, 313] width 344 height 24
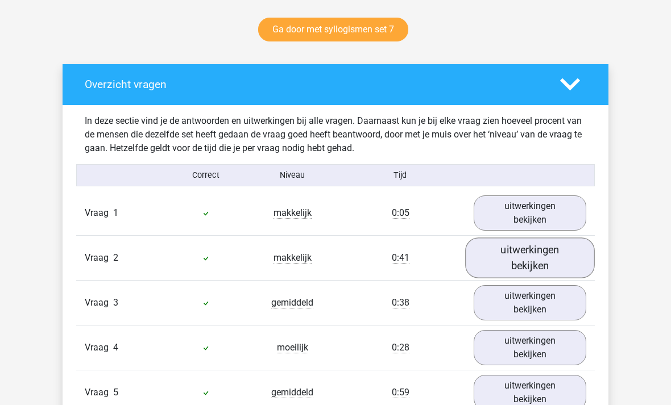
click at [543, 259] on link "uitwerkingen bekijken" at bounding box center [530, 259] width 130 height 40
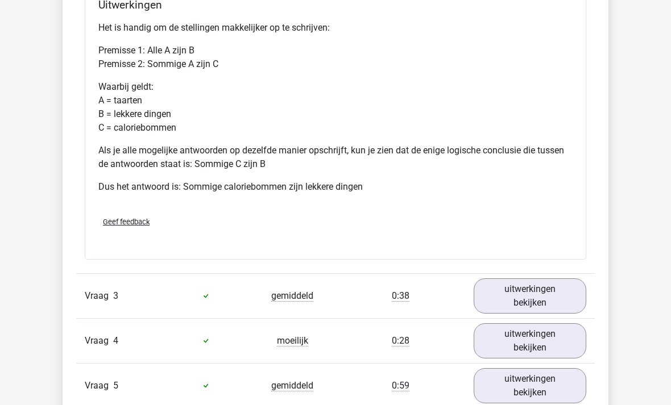
scroll to position [1068, 0]
click at [555, 290] on link "uitwerkingen bekijken" at bounding box center [530, 296] width 130 height 40
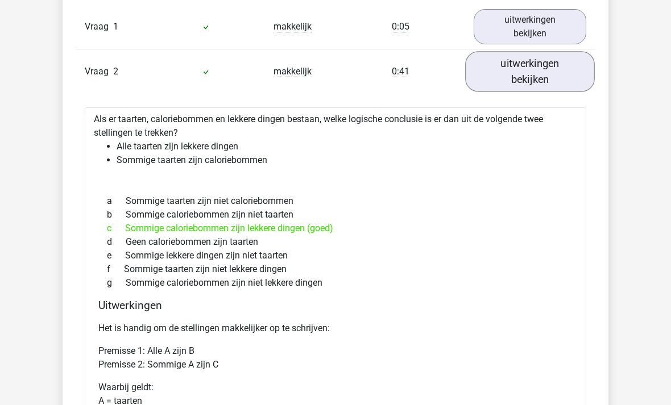
click at [552, 80] on link "uitwerkingen bekijken" at bounding box center [530, 72] width 130 height 40
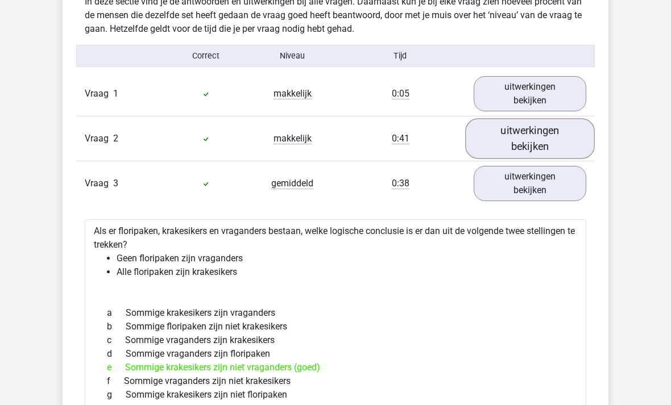
scroll to position [657, 0]
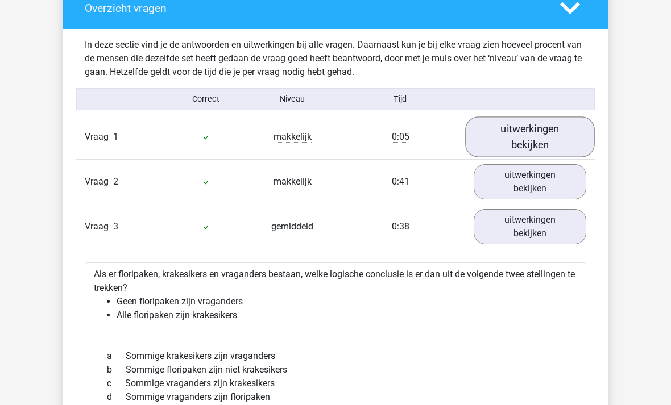
click at [540, 133] on link "uitwerkingen bekijken" at bounding box center [530, 137] width 130 height 40
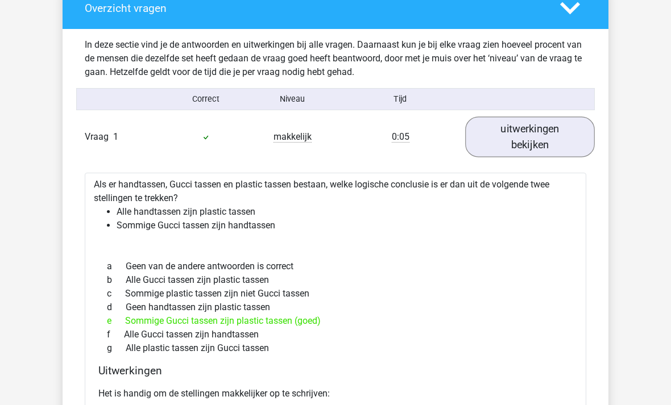
click at [549, 132] on link "uitwerkingen bekijken" at bounding box center [530, 137] width 130 height 40
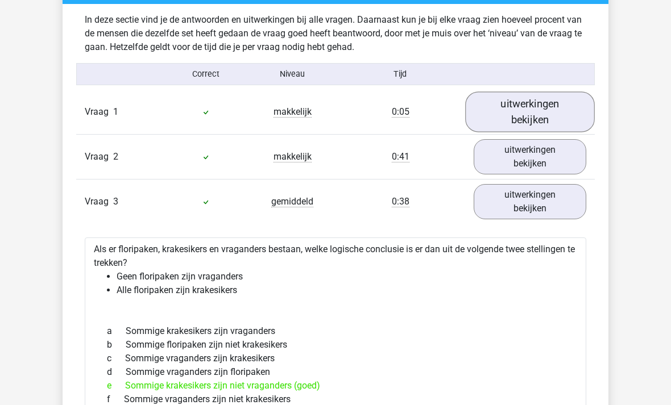
scroll to position [682, 0]
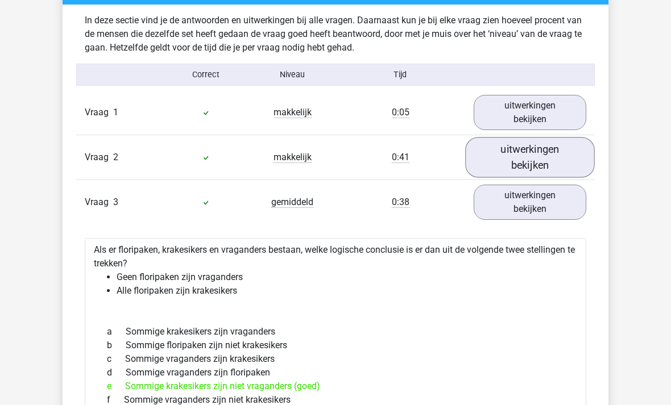
click at [559, 160] on link "uitwerkingen bekijken" at bounding box center [530, 158] width 130 height 40
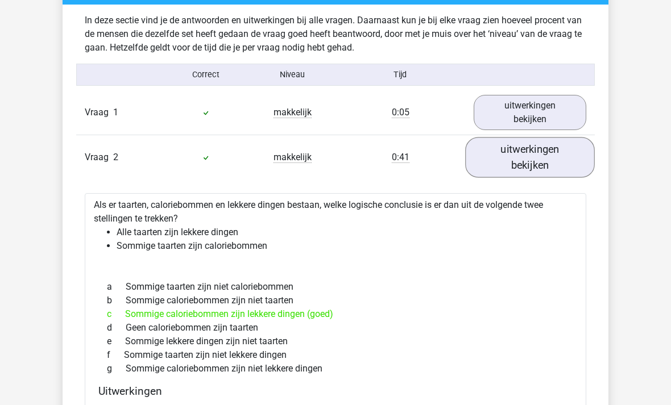
click at [557, 164] on link "uitwerkingen bekijken" at bounding box center [530, 158] width 130 height 40
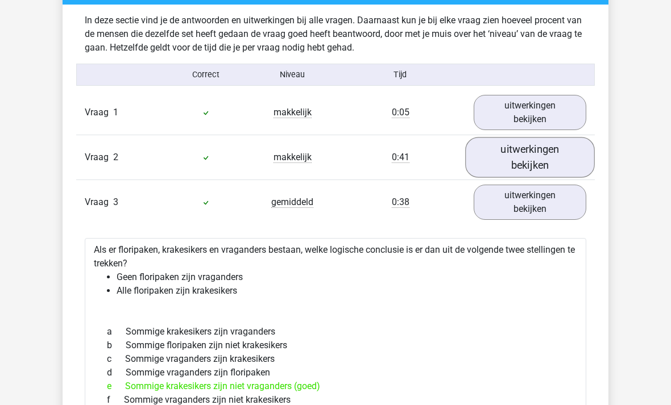
click at [561, 160] on link "uitwerkingen bekijken" at bounding box center [530, 158] width 130 height 40
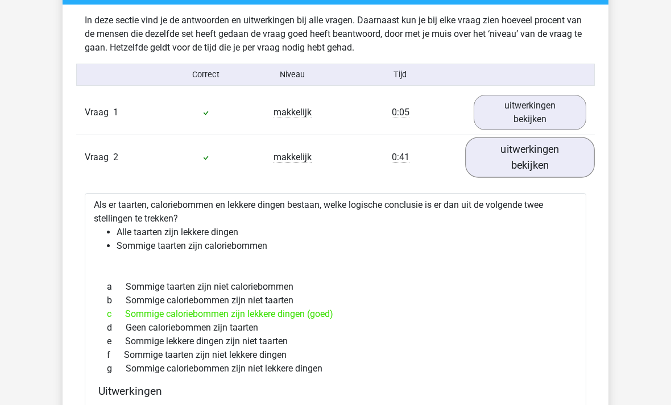
click at [551, 171] on link "uitwerkingen bekijken" at bounding box center [530, 158] width 130 height 40
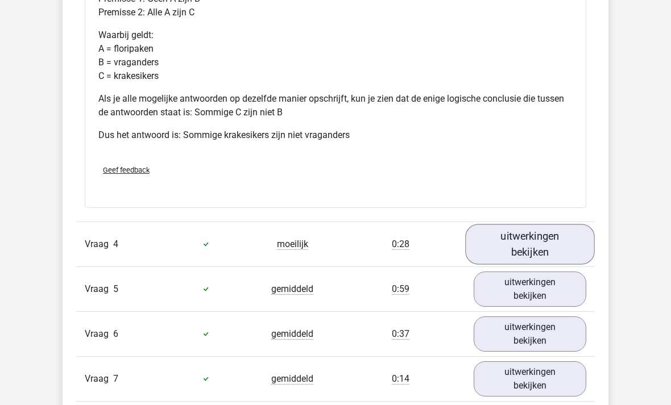
click at [557, 226] on link "uitwerkingen bekijken" at bounding box center [530, 245] width 130 height 40
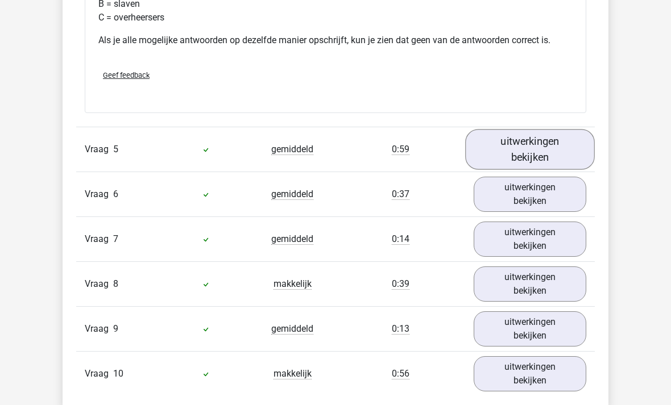
click at [557, 144] on link "uitwerkingen bekijken" at bounding box center [530, 150] width 130 height 40
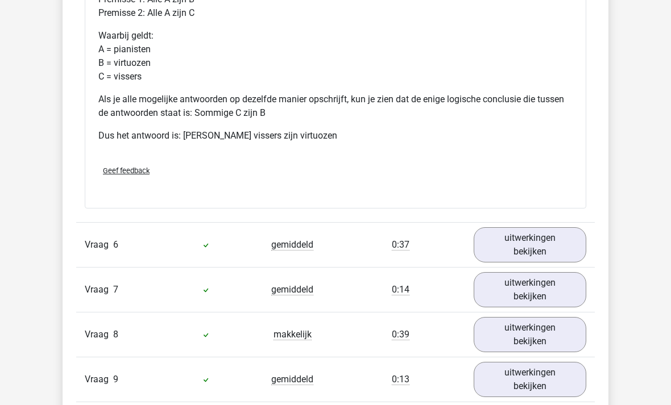
scroll to position [2178, 0]
click at [552, 256] on link "uitwerkingen bekijken" at bounding box center [530, 244] width 130 height 40
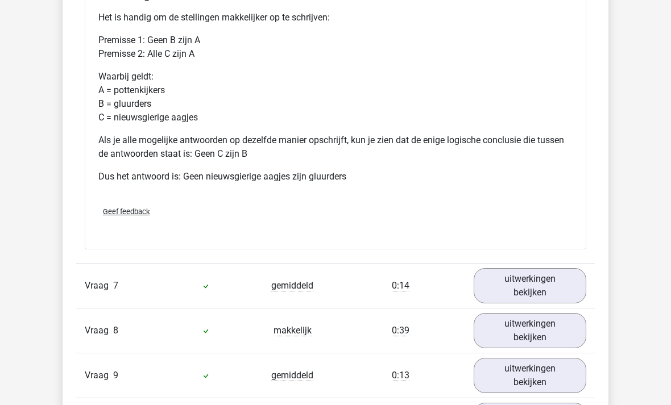
click at [553, 265] on div "Vraag 7 gemiddeld 0:14 uitwerkingen bekijken" at bounding box center [335, 286] width 518 height 45
click at [560, 288] on link "uitwerkingen bekijken" at bounding box center [530, 286] width 130 height 40
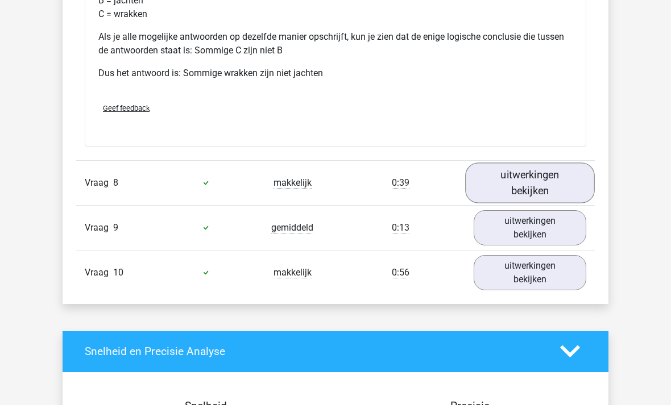
click at [556, 190] on link "uitwerkingen bekijken" at bounding box center [530, 183] width 130 height 40
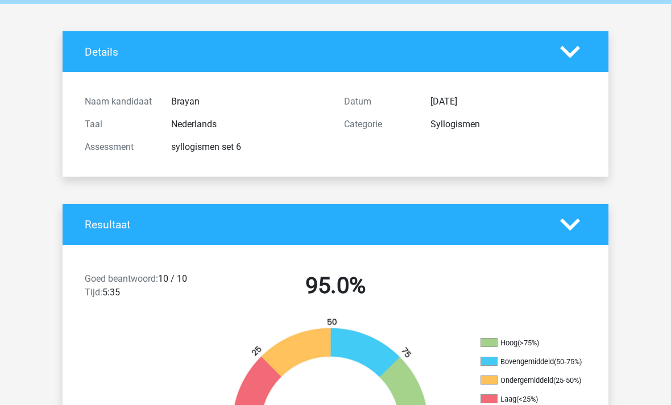
scroll to position [0, 0]
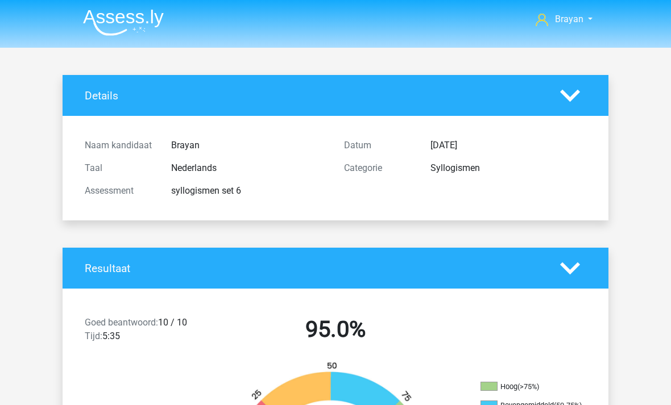
click at [105, 24] on img at bounding box center [123, 22] width 81 height 27
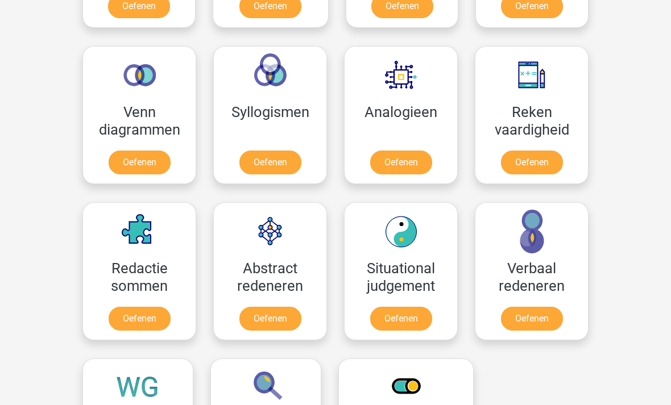
scroll to position [643, 0]
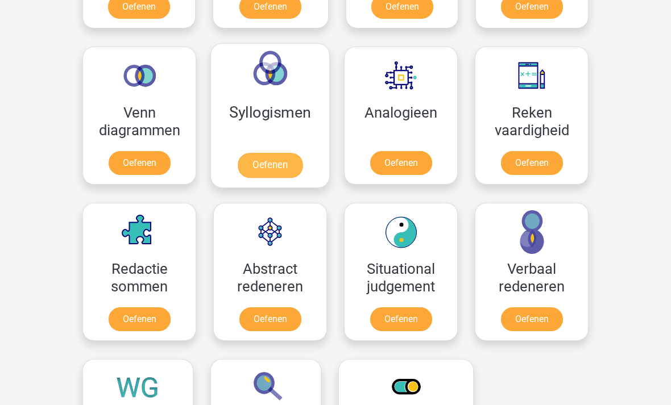
click at [288, 153] on link "Oefenen" at bounding box center [270, 165] width 65 height 25
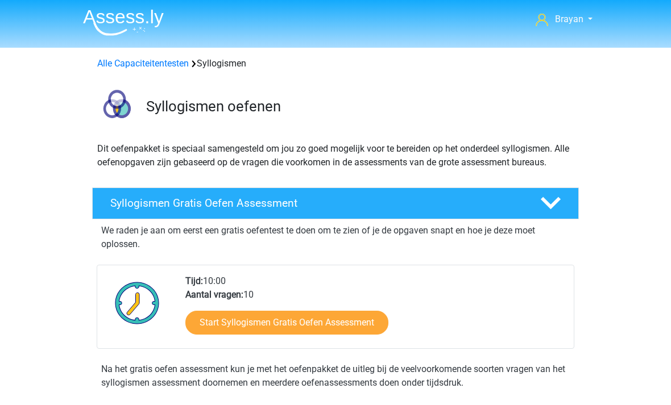
scroll to position [2, 0]
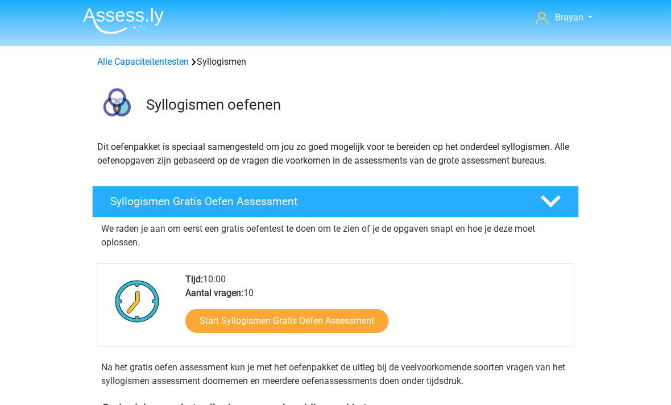
click at [94, 23] on img at bounding box center [123, 20] width 81 height 27
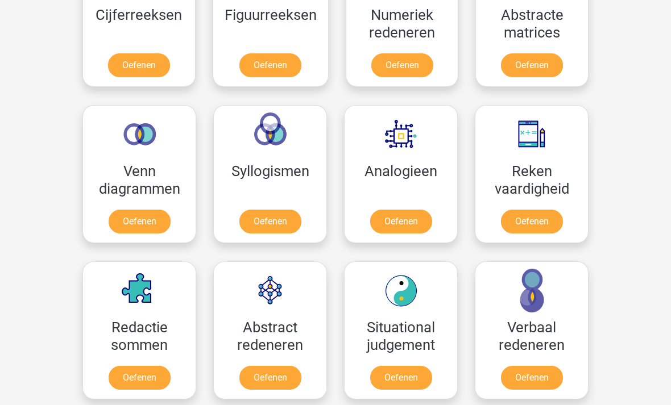
scroll to position [586, 0]
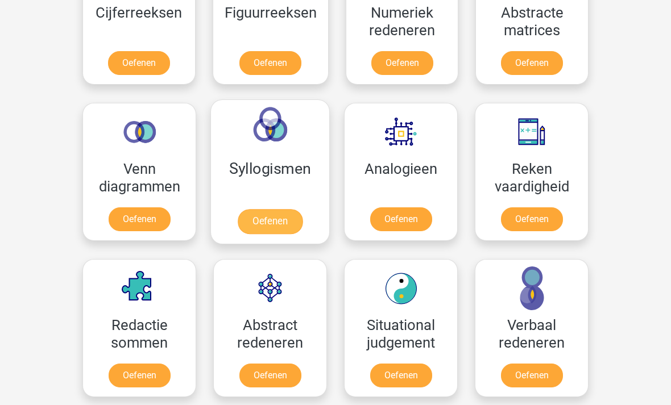
click at [239, 210] on link "Oefenen" at bounding box center [270, 222] width 65 height 25
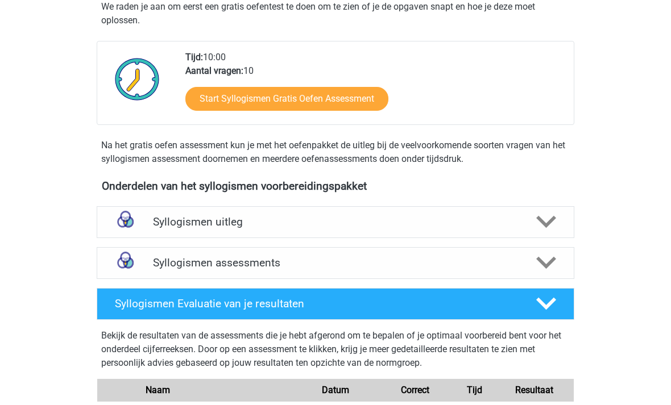
scroll to position [225, 0]
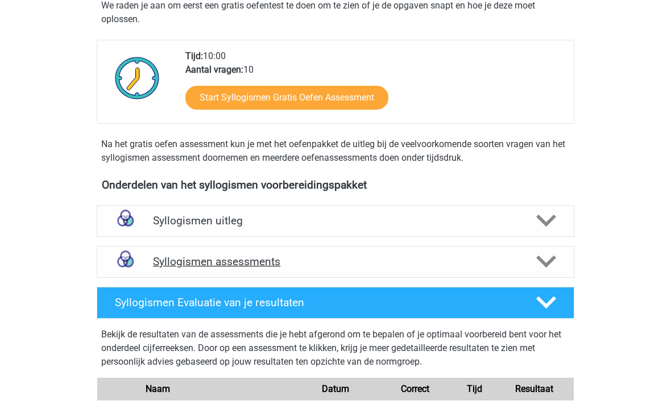
click at [557, 276] on div "Syllogismen assessments" at bounding box center [336, 262] width 478 height 32
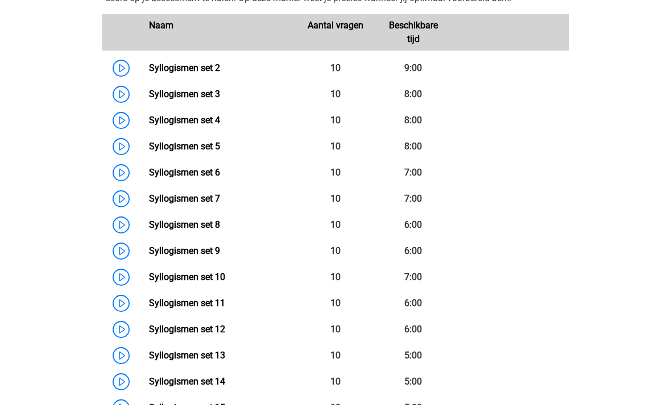
scroll to position [550, 0]
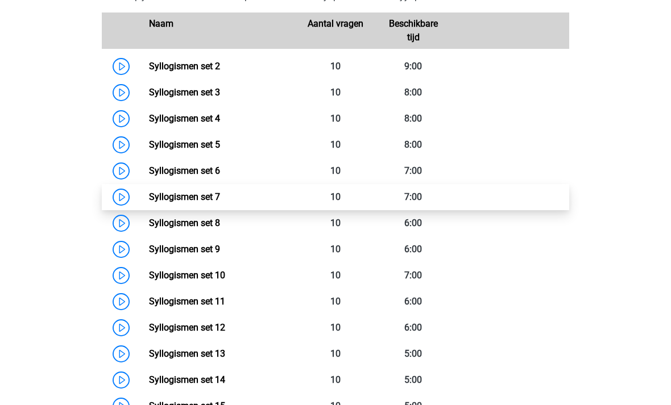
click at [149, 201] on link "Syllogismen set 7" at bounding box center [184, 197] width 71 height 11
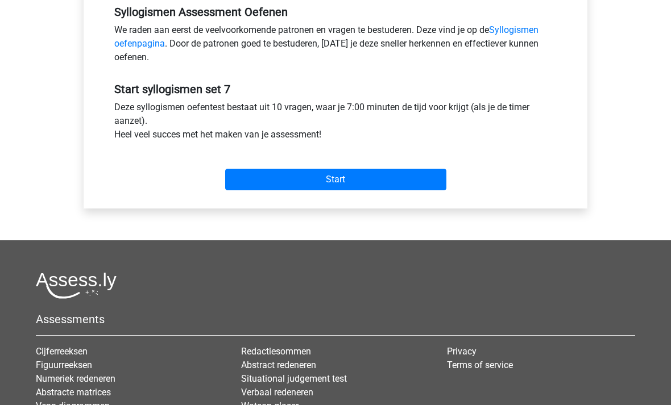
scroll to position [367, 0]
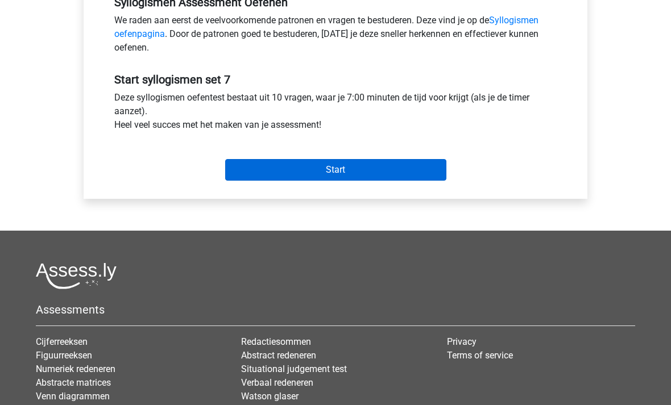
click at [425, 160] on input "Start" at bounding box center [335, 170] width 221 height 22
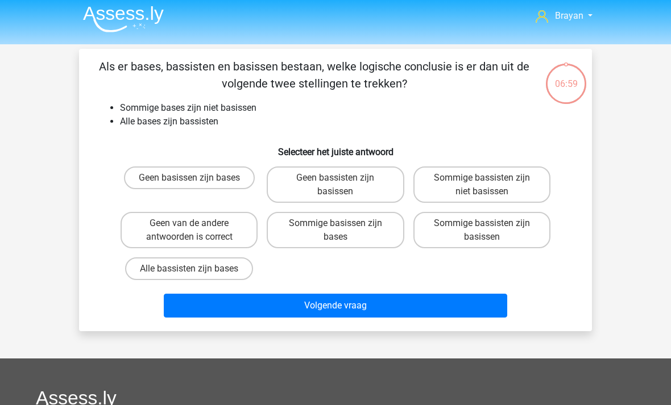
scroll to position [3, 0]
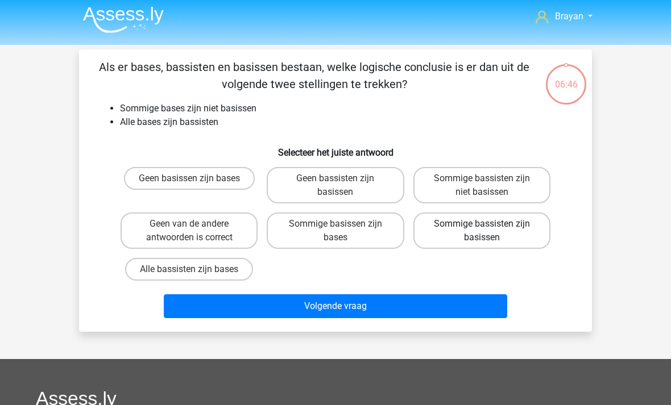
click at [520, 233] on label "Sommige bassisten zijn basissen" at bounding box center [481, 231] width 137 height 36
click at [489, 231] on input "Sommige bassisten zijn basissen" at bounding box center [485, 227] width 7 height 7
radio input "true"
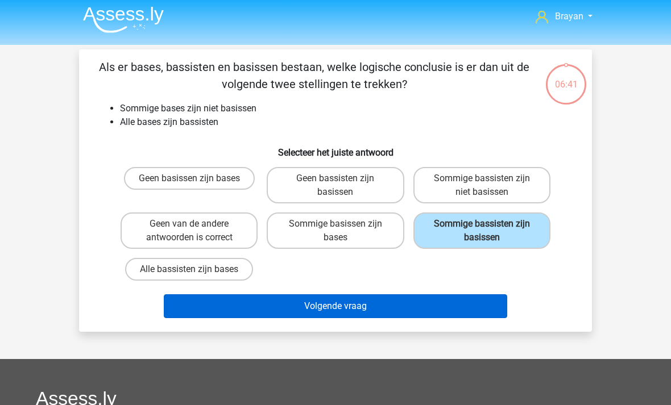
click at [469, 302] on button "Volgende vraag" at bounding box center [336, 306] width 344 height 24
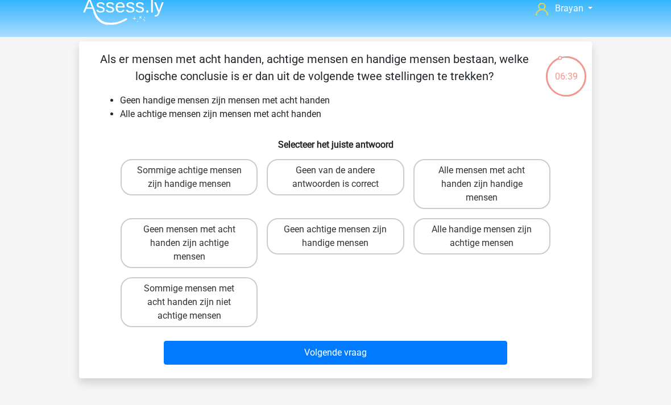
scroll to position [10, 0]
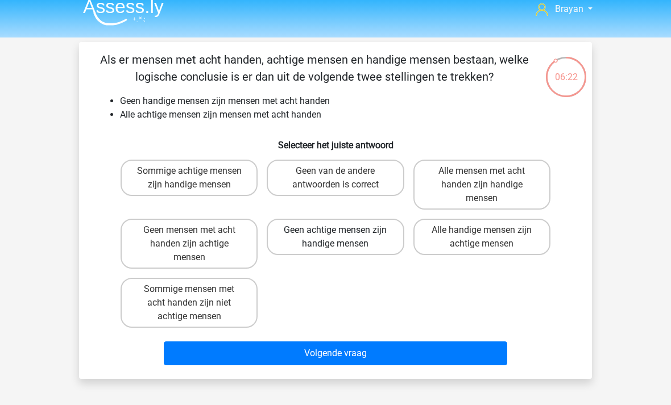
click at [383, 233] on label "Geen achtige mensen zijn handige mensen" at bounding box center [335, 237] width 137 height 36
click at [343, 233] on input "Geen achtige mensen zijn handige mensen" at bounding box center [338, 233] width 7 height 7
radio input "true"
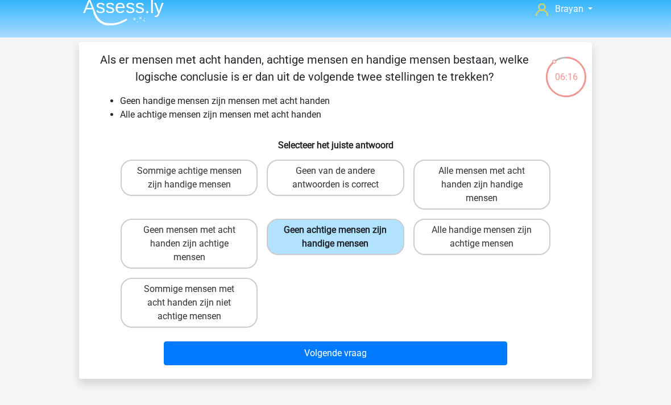
click at [448, 350] on button "Volgende vraag" at bounding box center [336, 354] width 344 height 24
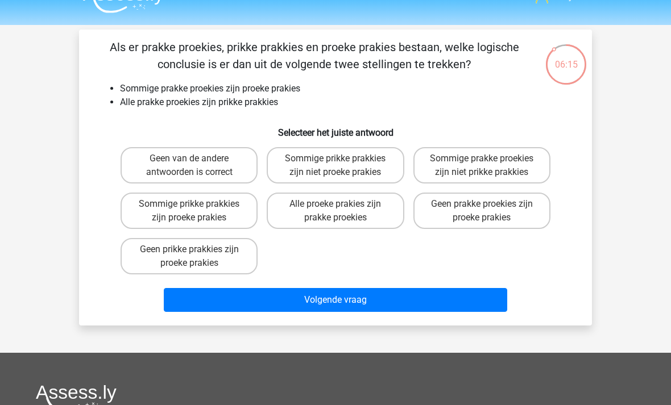
scroll to position [0, 0]
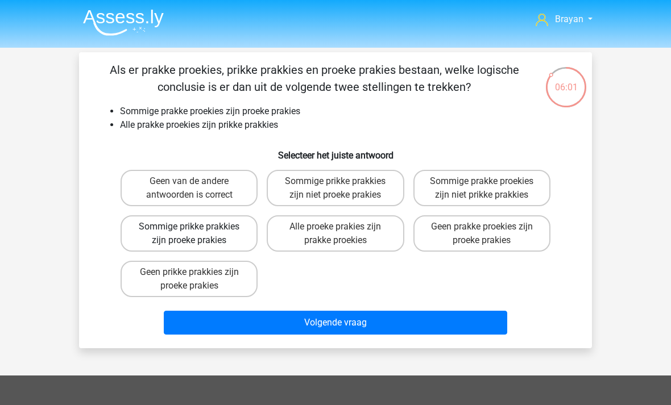
click at [143, 242] on label "Sommige prikke prakkies zijn proeke prakies" at bounding box center [189, 233] width 137 height 36
click at [189, 234] on input "Sommige prikke prakkies zijn proeke prakies" at bounding box center [192, 230] width 7 height 7
radio input "true"
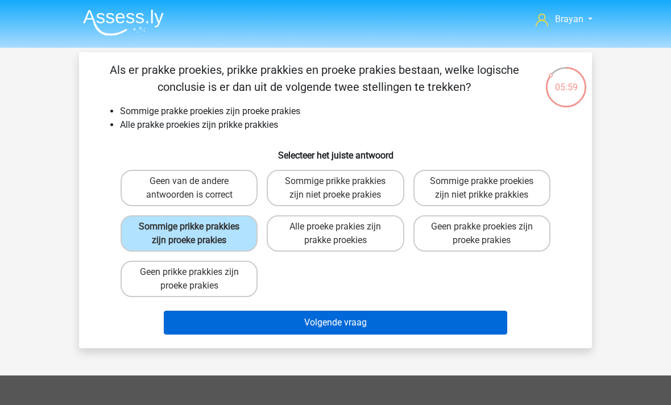
click at [469, 331] on button "Volgende vraag" at bounding box center [336, 323] width 344 height 24
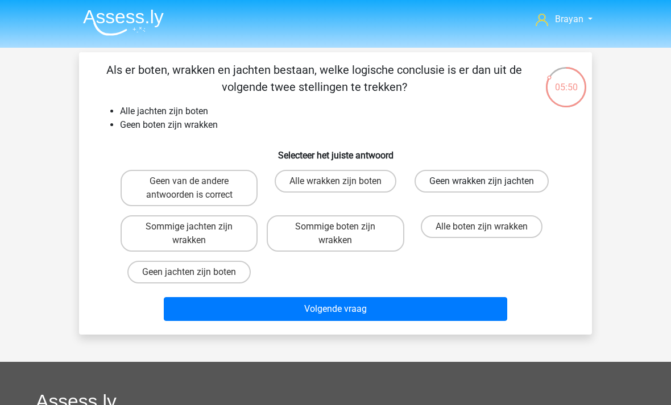
click at [507, 176] on label "Geen wrakken zijn jachten" at bounding box center [481, 181] width 134 height 23
click at [489, 181] on input "Geen wrakken zijn jachten" at bounding box center [485, 184] width 7 height 7
radio input "true"
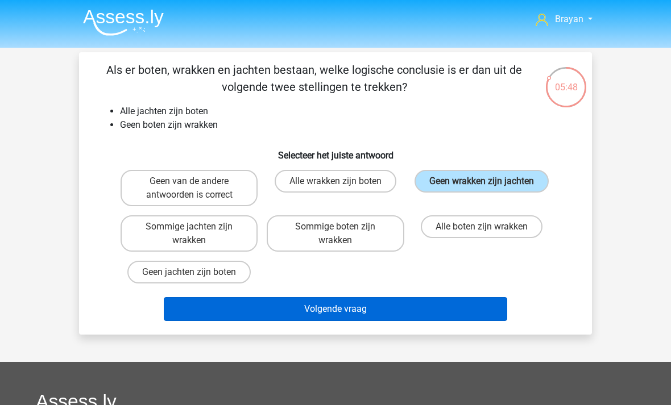
click at [456, 310] on button "Volgende vraag" at bounding box center [336, 309] width 344 height 24
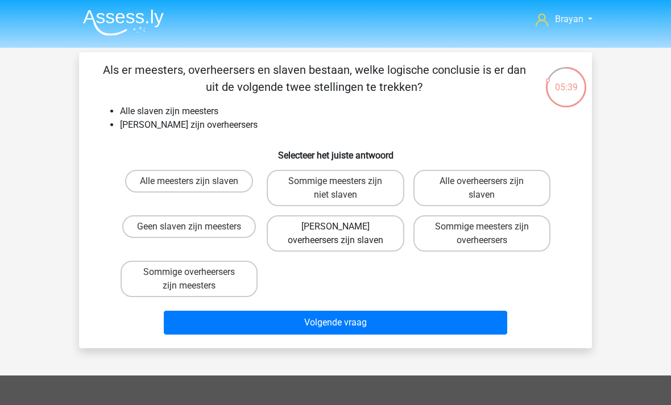
click at [375, 232] on label "[PERSON_NAME] overheersers zijn slaven" at bounding box center [335, 233] width 137 height 36
click at [343, 232] on input "[PERSON_NAME] overheersers zijn slaven" at bounding box center [338, 230] width 7 height 7
radio input "true"
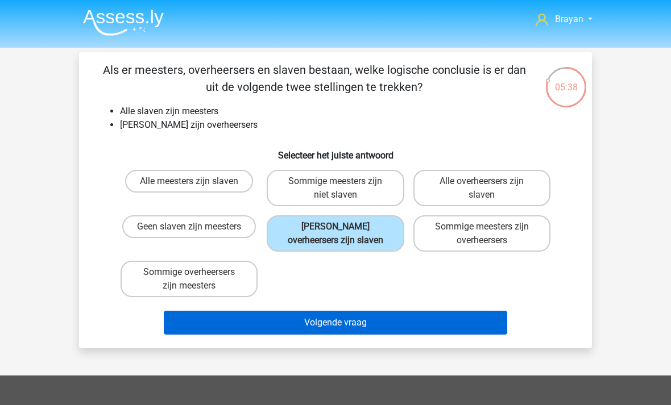
click at [487, 329] on button "Volgende vraag" at bounding box center [336, 323] width 344 height 24
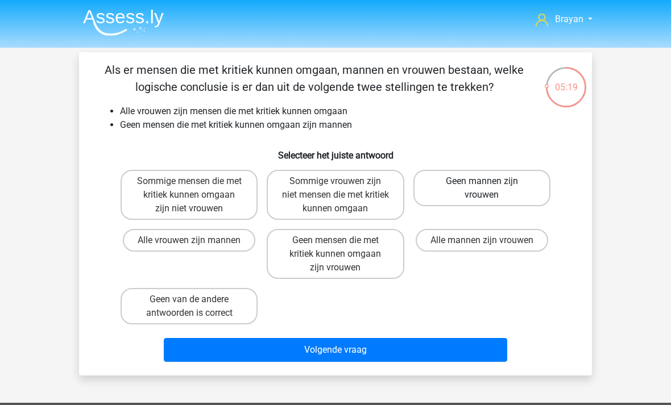
click at [524, 180] on label "Geen mannen zijn vrouwen" at bounding box center [481, 188] width 137 height 36
click at [489, 181] on input "Geen mannen zijn vrouwen" at bounding box center [485, 184] width 7 height 7
radio input "true"
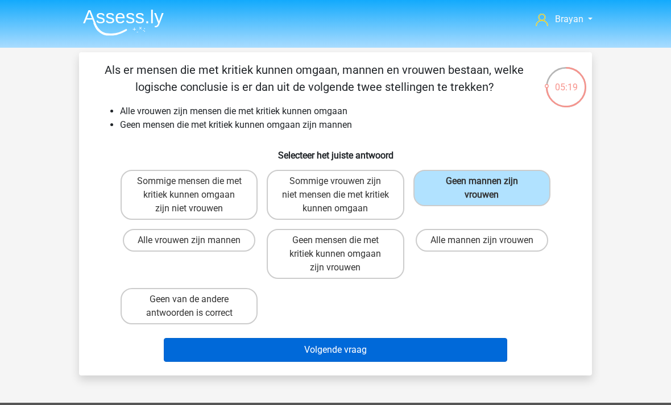
click at [481, 352] on button "Volgende vraag" at bounding box center [336, 350] width 344 height 24
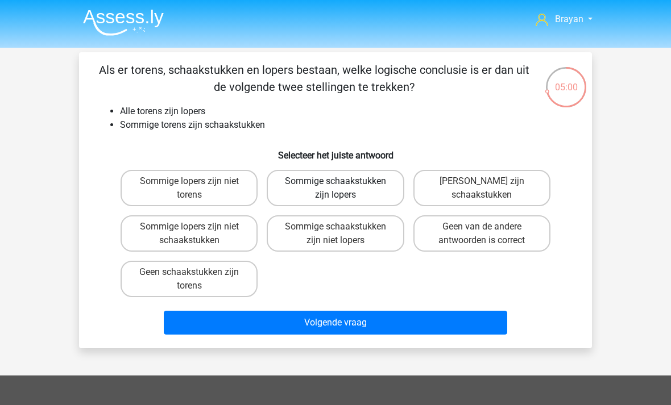
click at [348, 190] on label "Sommige schaakstukken zijn lopers" at bounding box center [335, 188] width 137 height 36
click at [343, 189] on input "Sommige schaakstukken zijn lopers" at bounding box center [338, 184] width 7 height 7
radio input "true"
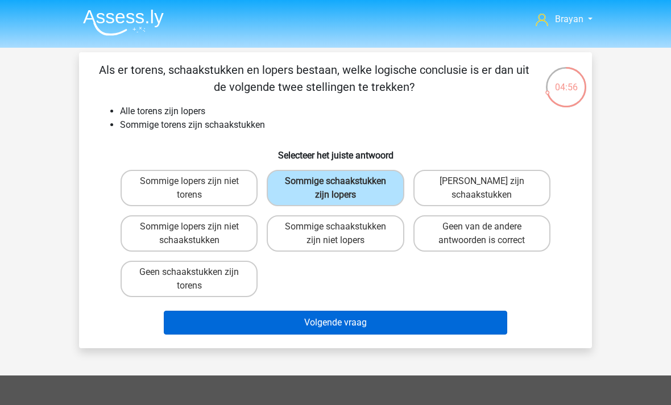
click at [386, 317] on button "Volgende vraag" at bounding box center [336, 323] width 344 height 24
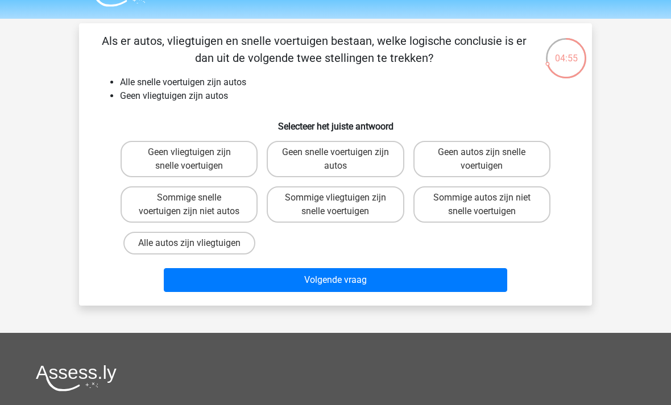
scroll to position [31, 0]
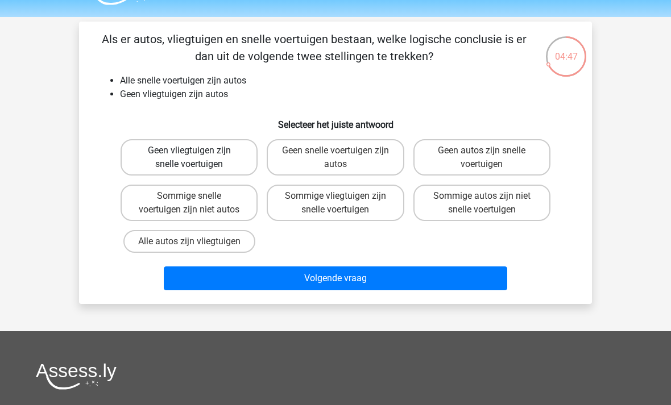
click at [136, 157] on label "Geen vliegtuigen zijn snelle voertuigen" at bounding box center [189, 157] width 137 height 36
click at [189, 157] on input "Geen vliegtuigen zijn snelle voertuigen" at bounding box center [192, 154] width 7 height 7
radio input "true"
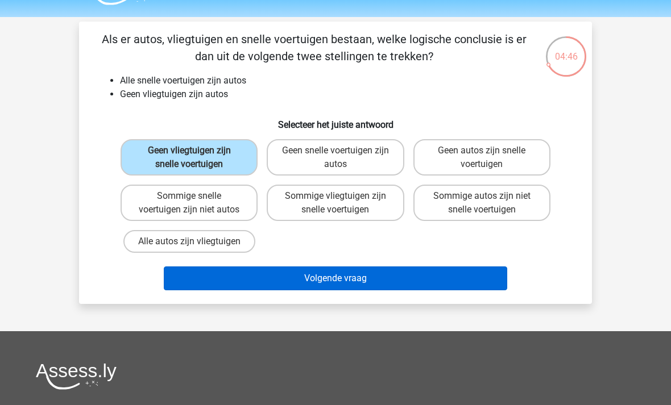
click at [214, 280] on button "Volgende vraag" at bounding box center [336, 279] width 344 height 24
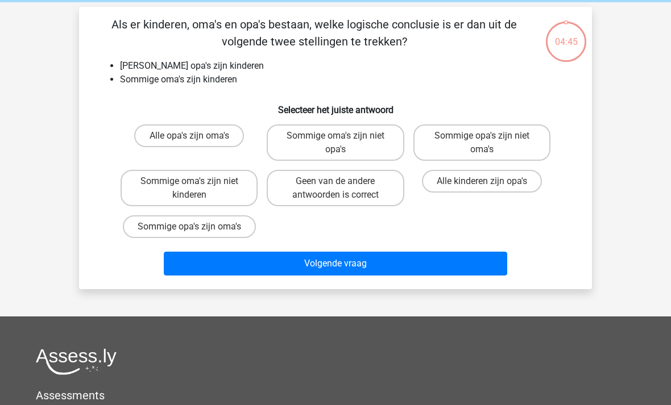
scroll to position [39, 0]
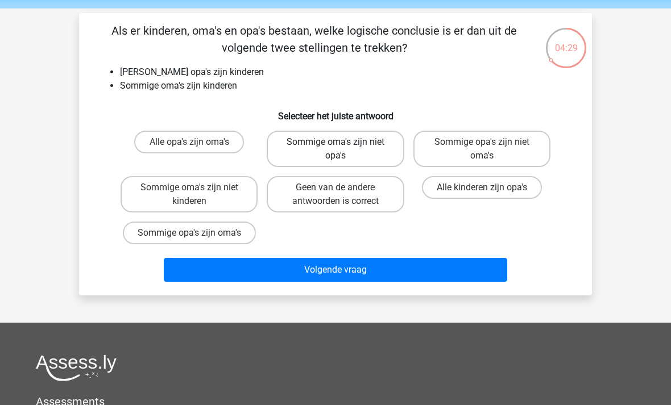
click at [313, 143] on label "Sommige oma's zijn niet opa's" at bounding box center [335, 149] width 137 height 36
click at [335, 143] on input "Sommige oma's zijn niet opa's" at bounding box center [338, 145] width 7 height 7
radio input "true"
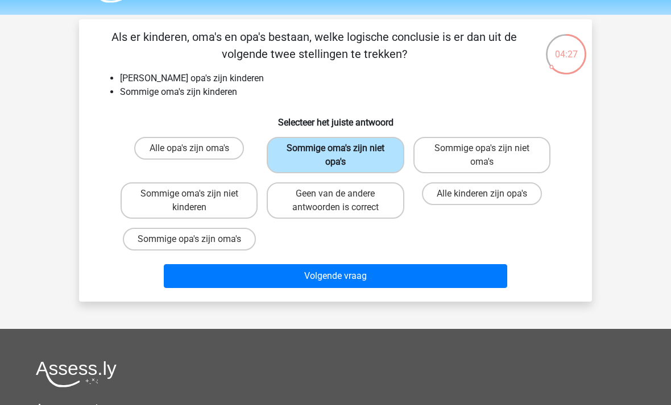
scroll to position [28, 0]
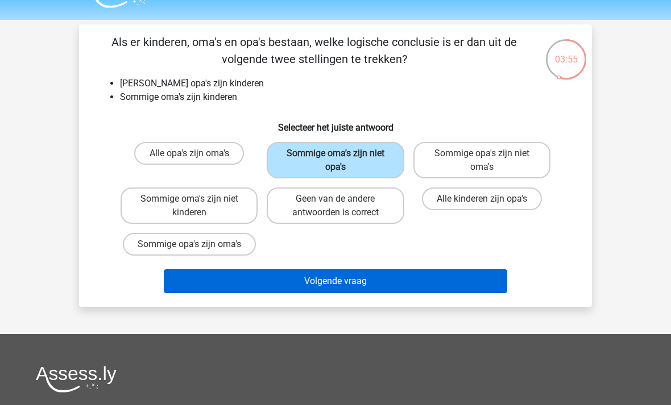
click at [195, 287] on button "Volgende vraag" at bounding box center [336, 281] width 344 height 24
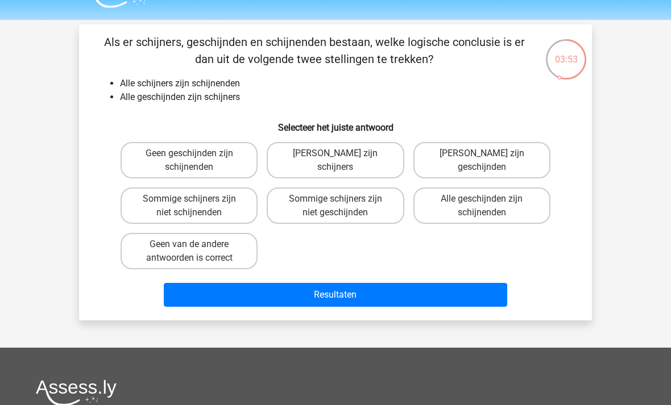
scroll to position [27, 0]
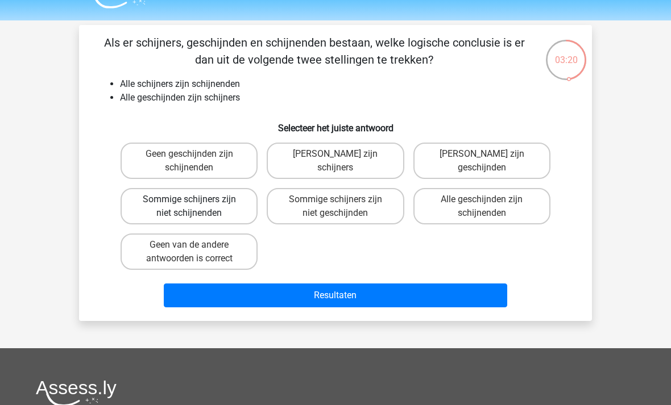
click at [144, 214] on label "Sommige schijners zijn niet schijnenden" at bounding box center [189, 206] width 137 height 36
click at [189, 207] on input "Sommige schijners zijn niet schijnenden" at bounding box center [192, 203] width 7 height 7
radio input "true"
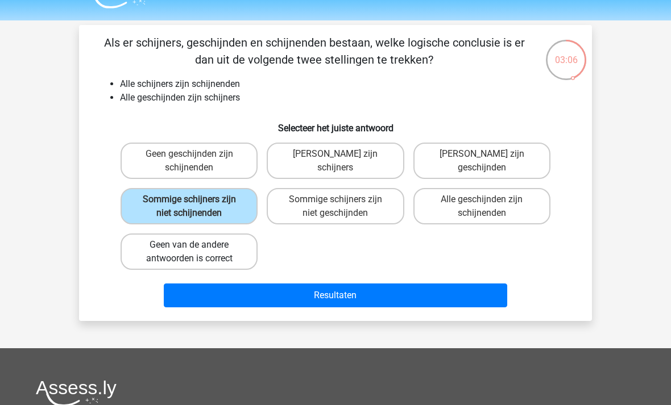
click at [134, 245] on label "Geen van de andere antwoorden is correct" at bounding box center [189, 252] width 137 height 36
click at [189, 245] on input "Geen van de andere antwoorden is correct" at bounding box center [192, 248] width 7 height 7
radio input "true"
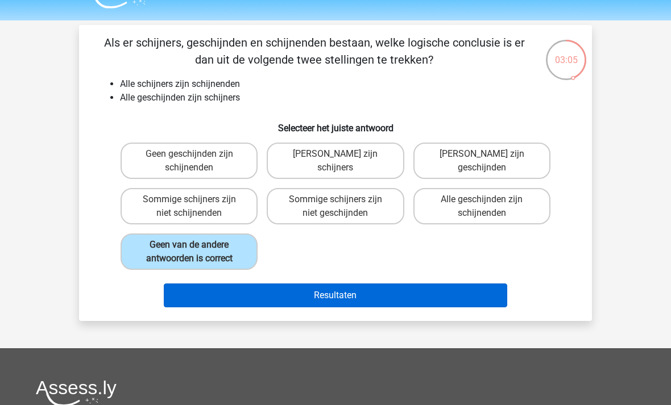
click at [189, 305] on button "Resultaten" at bounding box center [336, 296] width 344 height 24
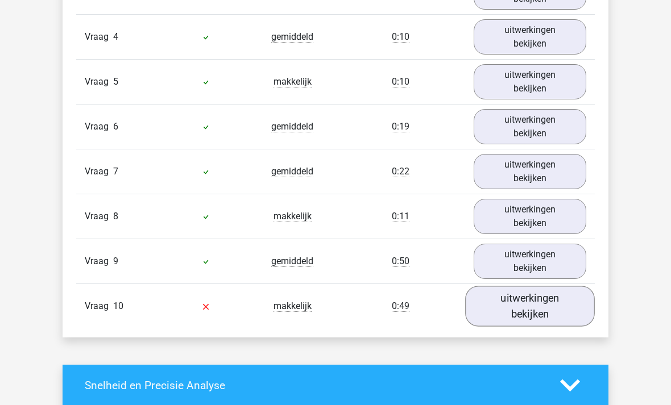
click at [558, 304] on link "uitwerkingen bekijken" at bounding box center [530, 307] width 130 height 40
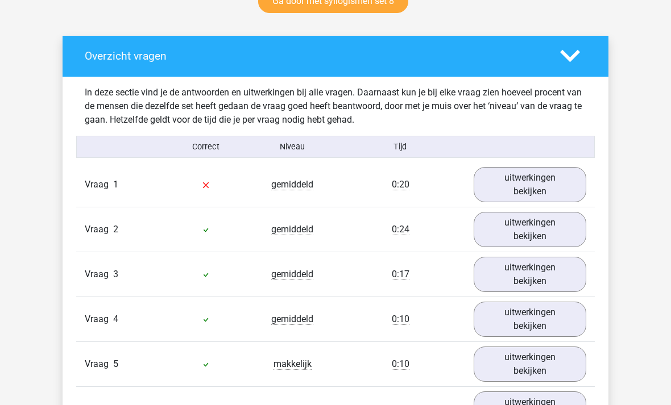
scroll to position [597, 0]
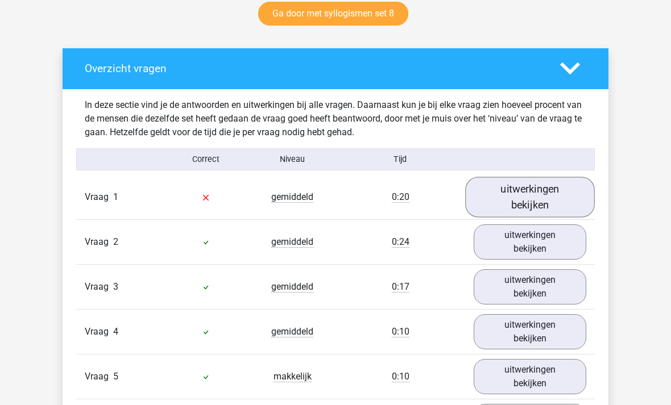
click at [559, 198] on link "uitwerkingen bekijken" at bounding box center [530, 197] width 130 height 40
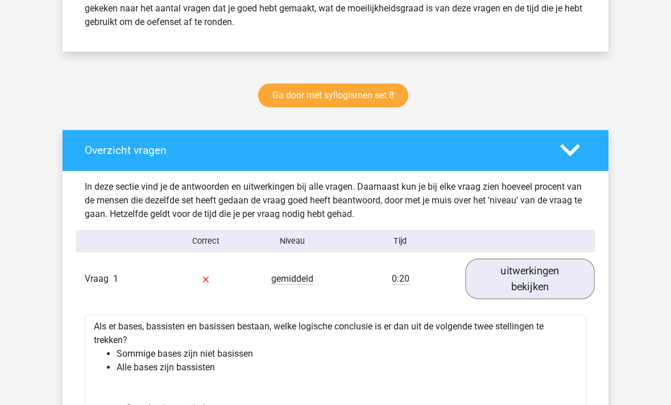
scroll to position [514, 0]
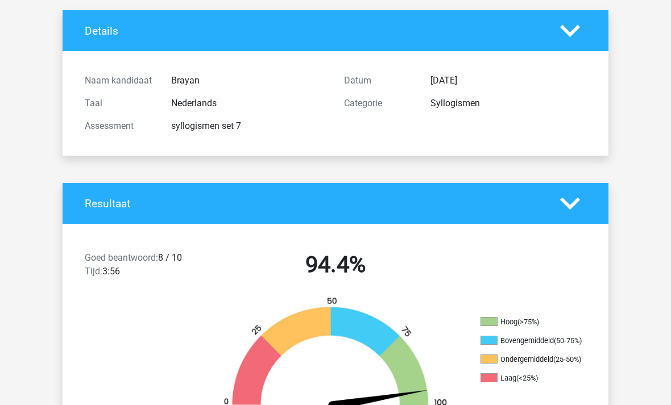
scroll to position [0, 0]
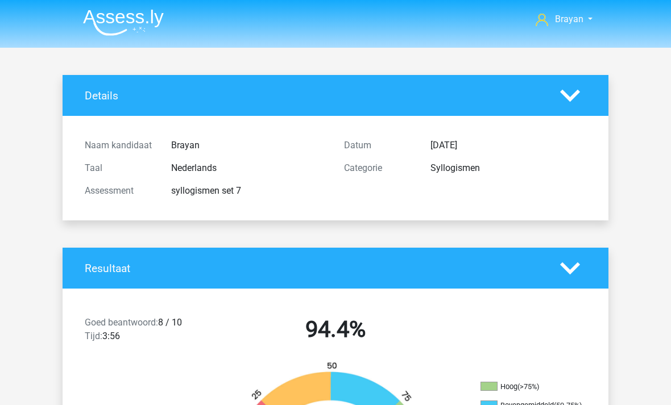
click at [105, 32] on img at bounding box center [123, 22] width 81 height 27
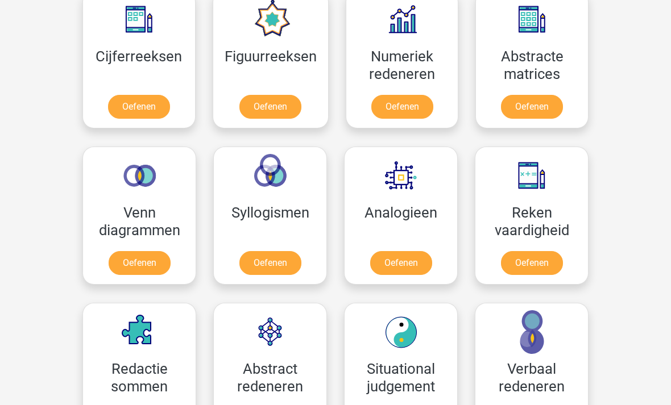
scroll to position [542, 0]
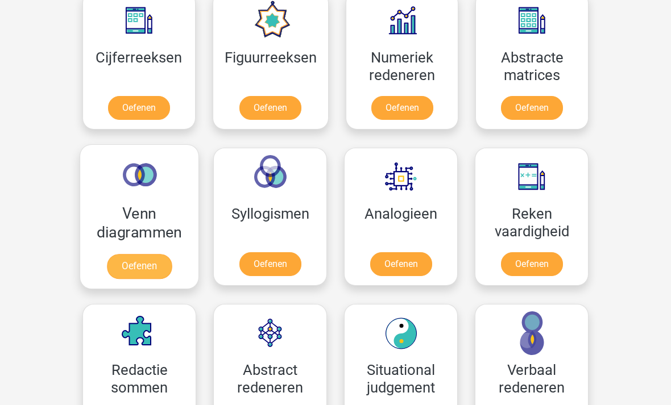
click at [137, 254] on link "Oefenen" at bounding box center [139, 266] width 65 height 25
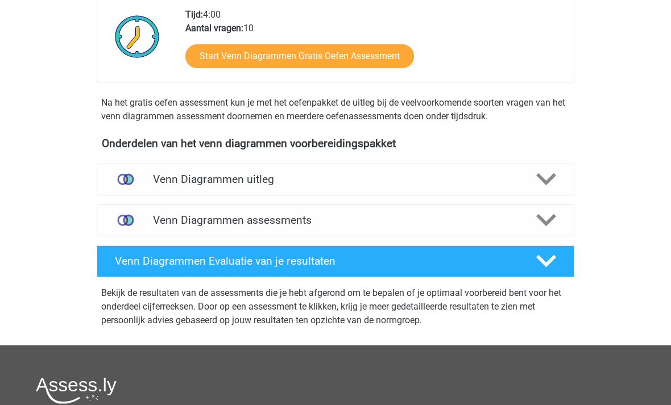
scroll to position [285, 0]
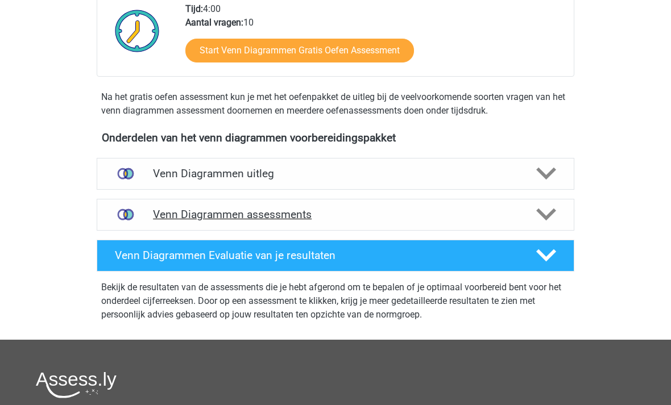
click at [140, 215] on img at bounding box center [125, 215] width 29 height 29
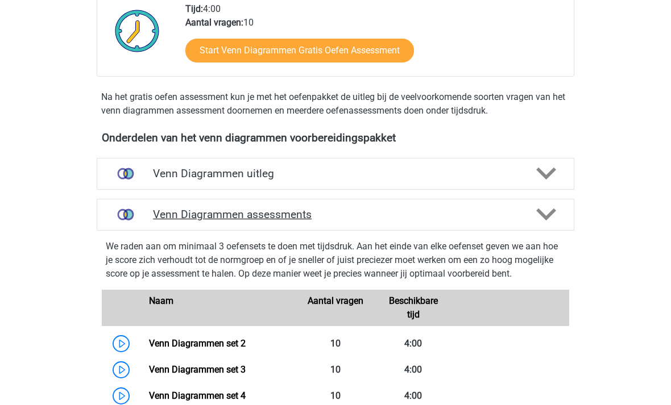
scroll to position [285, 0]
click at [560, 212] on div at bounding box center [545, 215] width 38 height 20
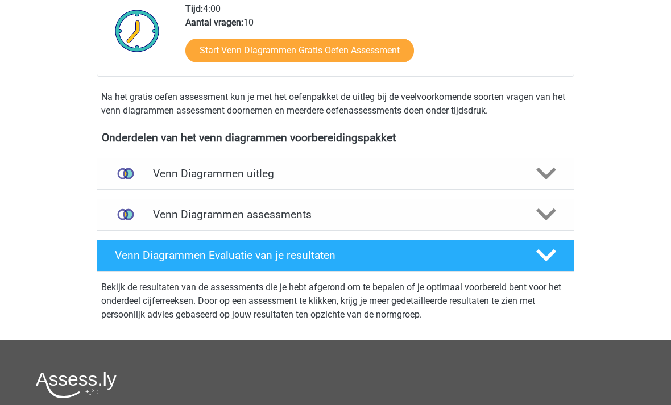
click at [547, 214] on icon at bounding box center [546, 215] width 20 height 20
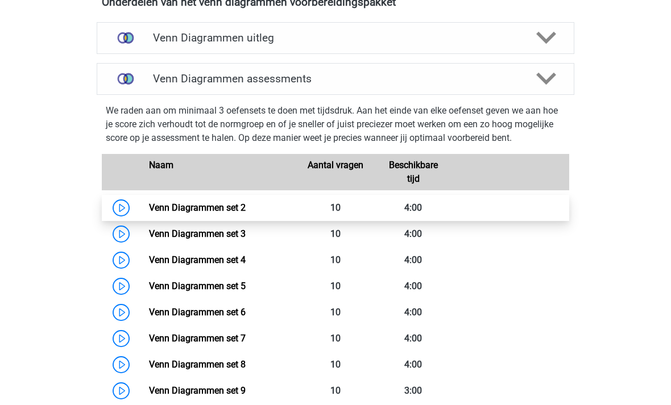
scroll to position [421, 0]
click at [149, 205] on link "Venn Diagrammen set 2" at bounding box center [197, 207] width 97 height 11
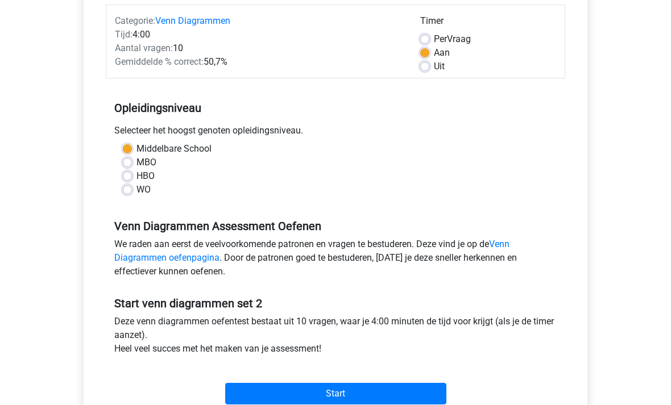
scroll to position [169, 0]
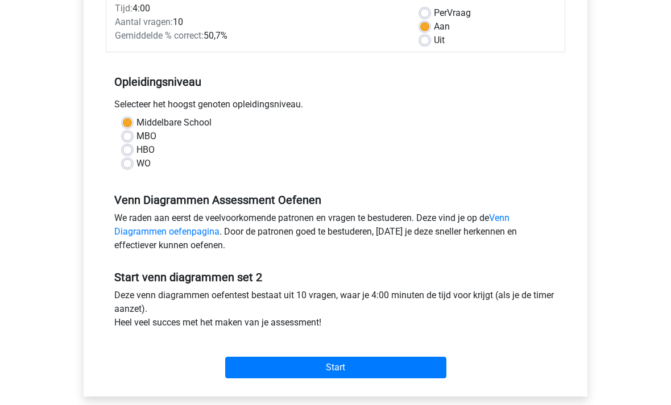
click at [248, 385] on div "Categorie: Venn Diagrammen Tijd: 4:00 Aantal vragen: 10 Gemiddelde % correct: 5…" at bounding box center [335, 181] width 487 height 432
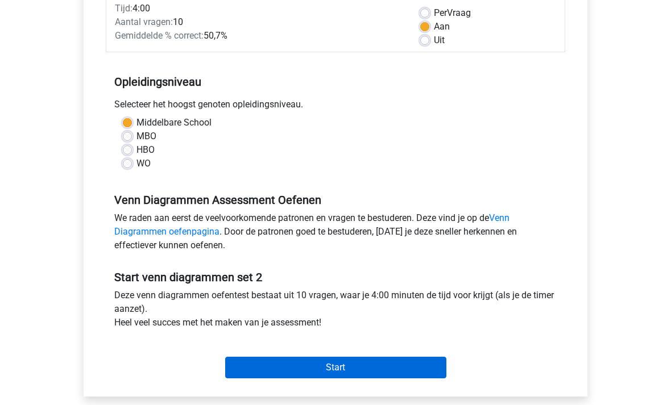
click at [236, 372] on input "Start" at bounding box center [335, 369] width 221 height 22
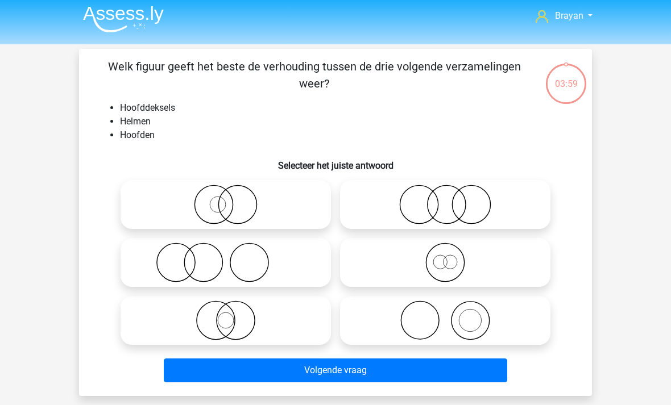
scroll to position [3, 0]
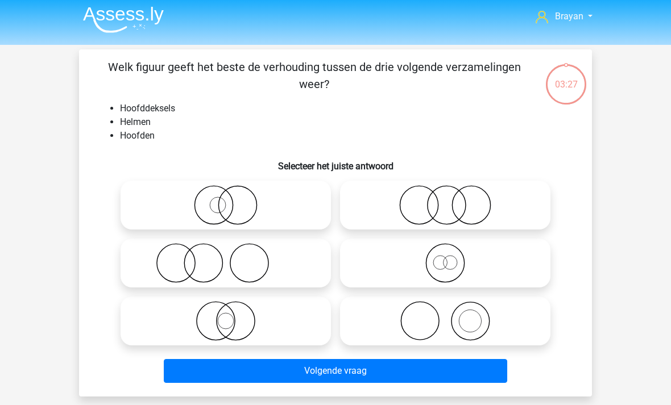
click at [150, 261] on icon at bounding box center [225, 263] width 201 height 40
click at [226, 258] on input "radio" at bounding box center [229, 253] width 7 height 7
radio input "true"
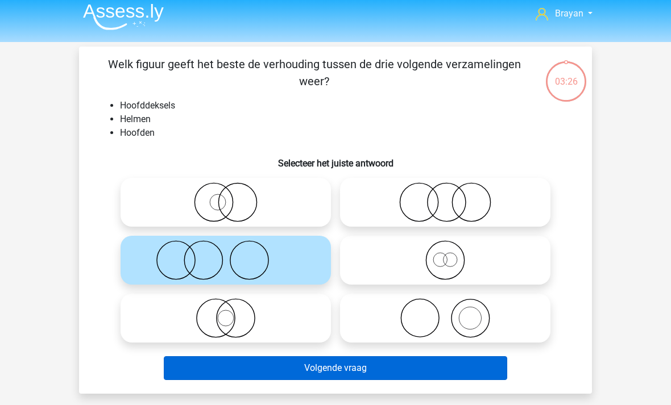
click at [467, 368] on button "Volgende vraag" at bounding box center [336, 368] width 344 height 24
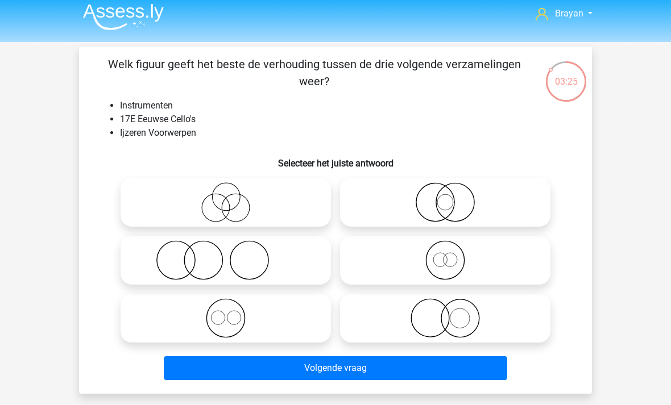
scroll to position [6, 0]
click at [150, 270] on icon at bounding box center [225, 260] width 201 height 40
click at [226, 255] on input "radio" at bounding box center [229, 250] width 7 height 7
radio input "true"
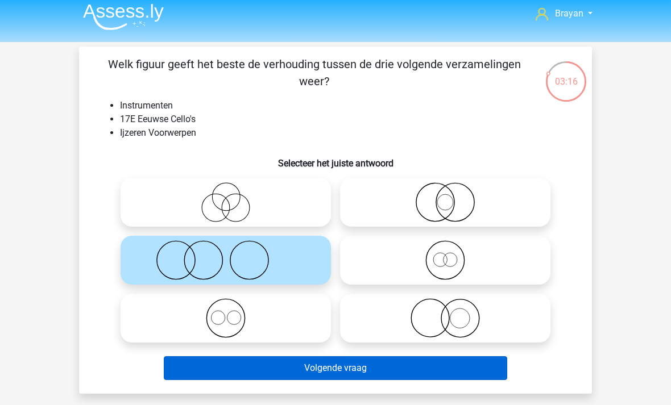
click at [188, 371] on button "Volgende vraag" at bounding box center [336, 368] width 344 height 24
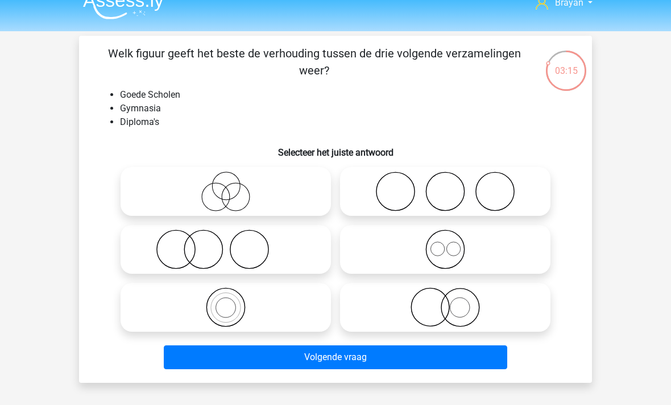
scroll to position [17, 0]
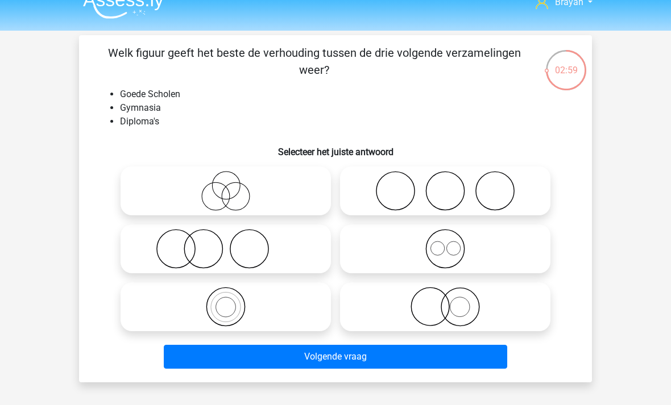
click at [487, 314] on icon at bounding box center [445, 307] width 201 height 40
click at [453, 301] on input "radio" at bounding box center [448, 297] width 7 height 7
radio input "true"
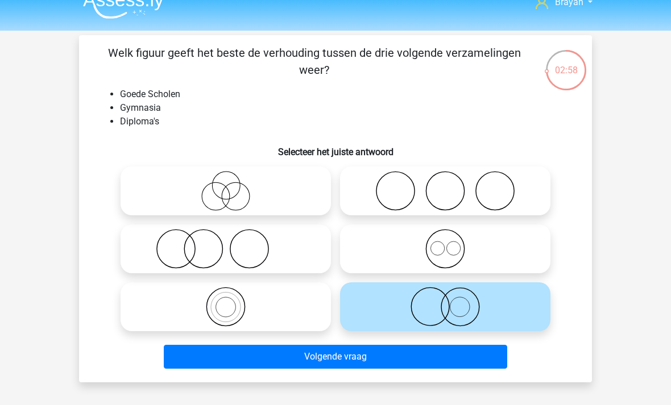
click at [513, 312] on icon at bounding box center [445, 307] width 201 height 40
click at [453, 301] on input "radio" at bounding box center [448, 297] width 7 height 7
click at [511, 305] on icon at bounding box center [445, 307] width 201 height 40
click at [453, 301] on input "radio" at bounding box center [448, 297] width 7 height 7
click at [590, 252] on div "Welk figuur geeft het beste de verhouding tussen de drie volgende verzamelingen…" at bounding box center [335, 208] width 513 height 347
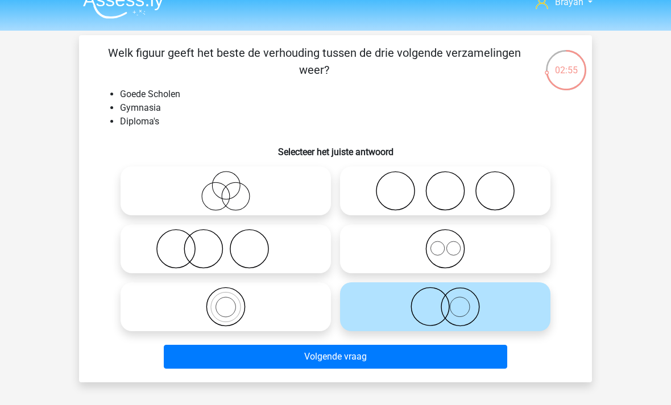
click at [599, 237] on div "02:55 Vraag 3 van de 10 Categorie: venn diagrammen set 2 Welk figuur geeft het …" at bounding box center [335, 208] width 531 height 347
click at [140, 250] on icon at bounding box center [225, 249] width 201 height 40
click at [226, 243] on input "radio" at bounding box center [229, 239] width 7 height 7
radio input "true"
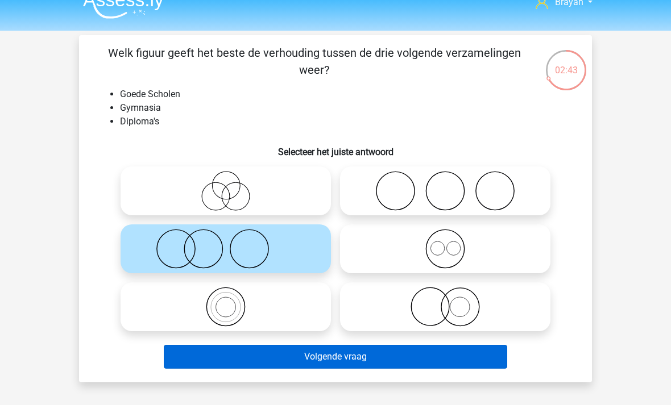
click at [489, 348] on button "Volgende vraag" at bounding box center [336, 357] width 344 height 24
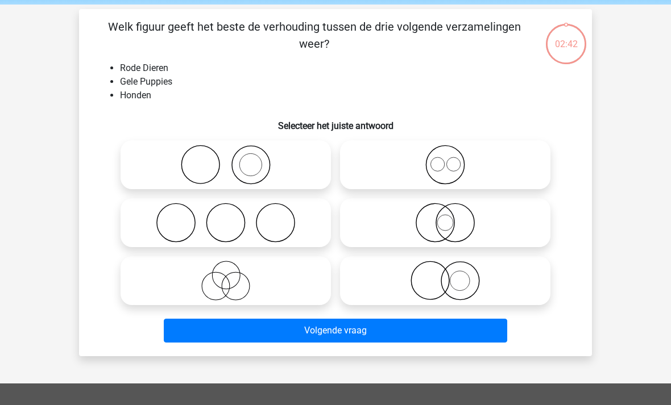
scroll to position [52, 0]
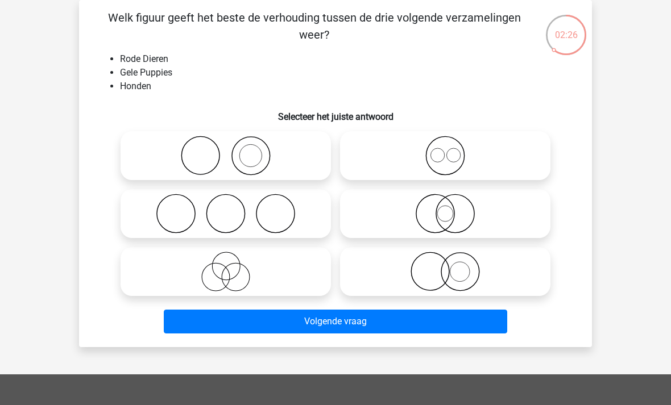
click at [307, 140] on icon at bounding box center [225, 156] width 201 height 40
click at [233, 143] on input "radio" at bounding box center [229, 146] width 7 height 7
radio input "true"
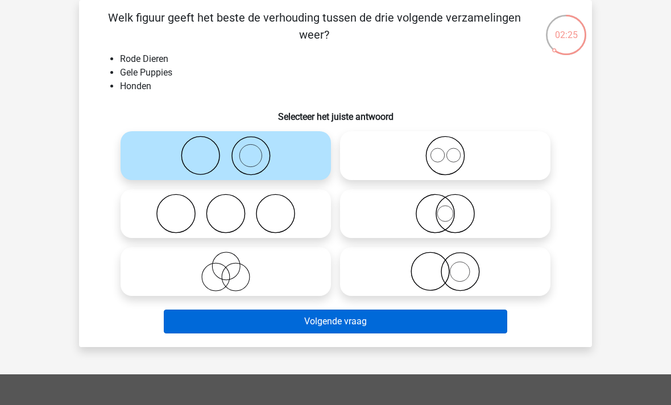
click at [479, 321] on button "Volgende vraag" at bounding box center [336, 322] width 344 height 24
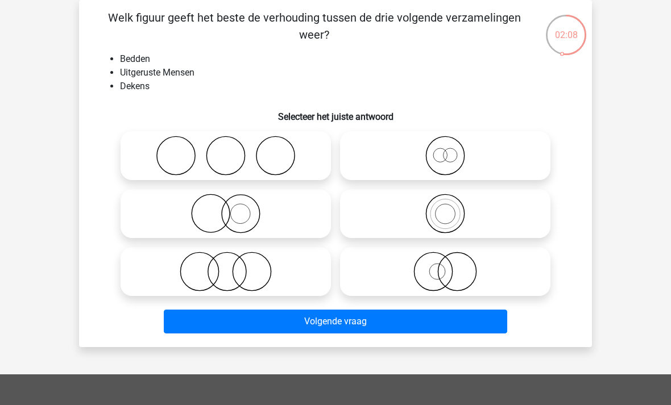
click at [290, 191] on label at bounding box center [226, 213] width 210 height 49
click at [233, 201] on input "radio" at bounding box center [229, 204] width 7 height 7
radio input "true"
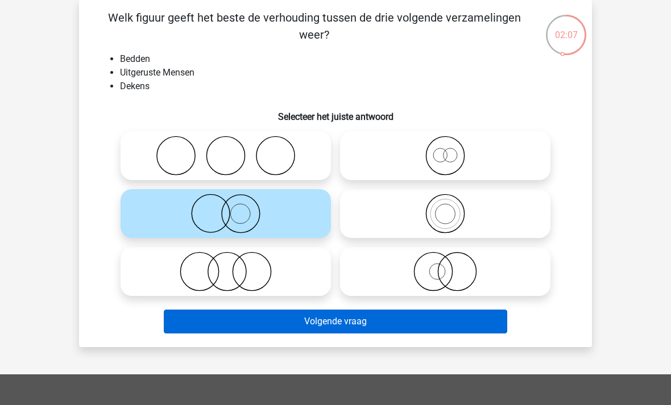
click at [381, 331] on button "Volgende vraag" at bounding box center [336, 322] width 344 height 24
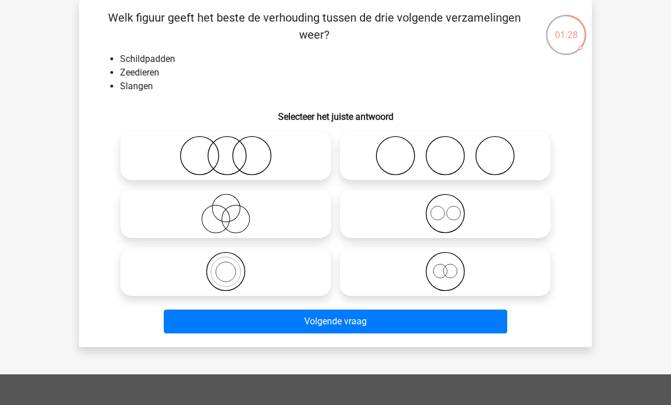
click at [534, 161] on icon at bounding box center [445, 156] width 201 height 40
click at [453, 150] on input "radio" at bounding box center [448, 146] width 7 height 7
radio input "true"
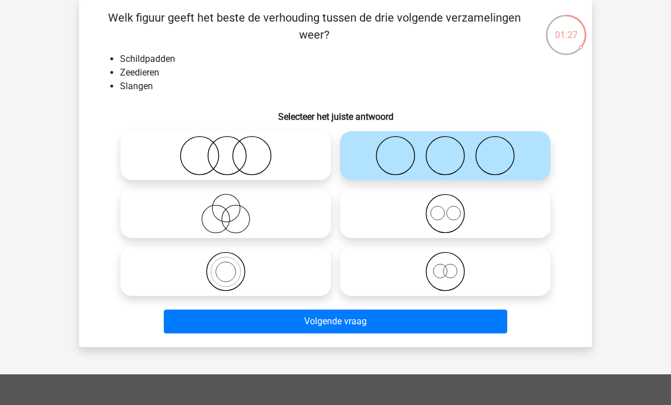
click at [474, 340] on div "Welk figuur geeft het beste de verhouding tussen de drie volgende verzamelingen…" at bounding box center [335, 173] width 513 height 347
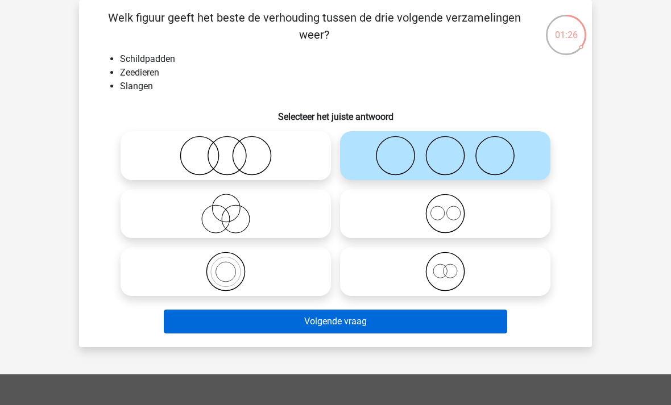
click at [468, 329] on button "Volgende vraag" at bounding box center [336, 322] width 344 height 24
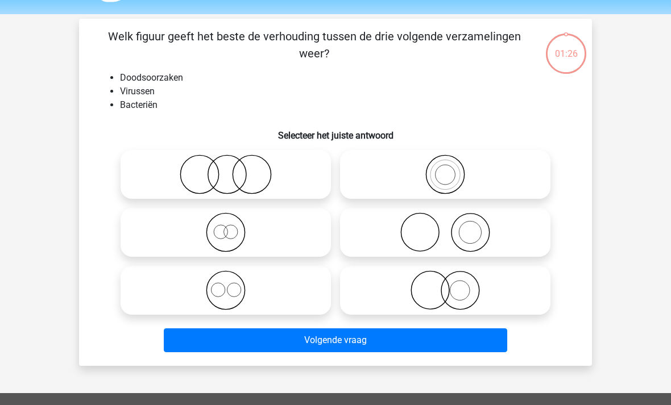
scroll to position [26, 0]
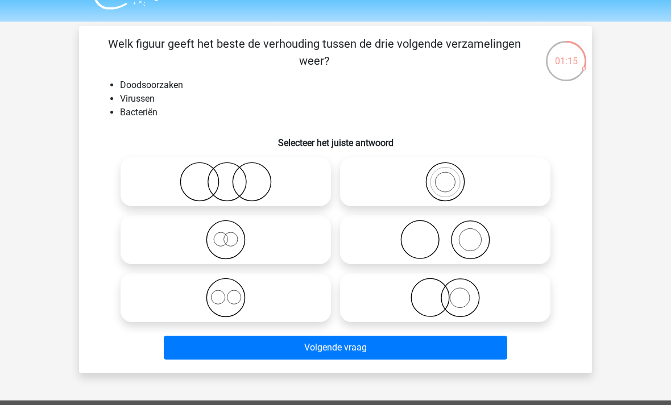
click at [508, 233] on icon at bounding box center [445, 240] width 201 height 40
click at [453, 233] on input "radio" at bounding box center [448, 230] width 7 height 7
radio input "true"
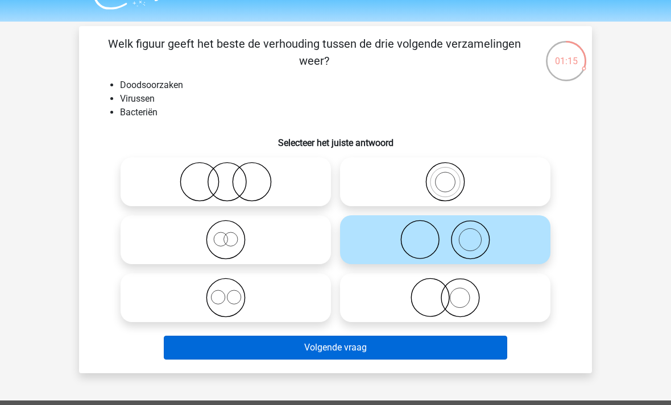
click at [484, 358] on button "Volgende vraag" at bounding box center [336, 348] width 344 height 24
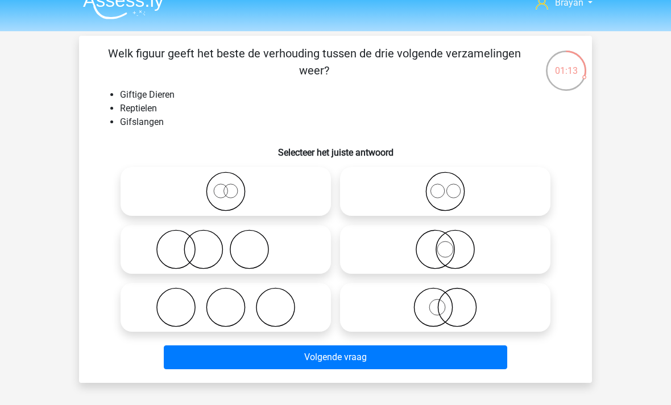
scroll to position [16, 0]
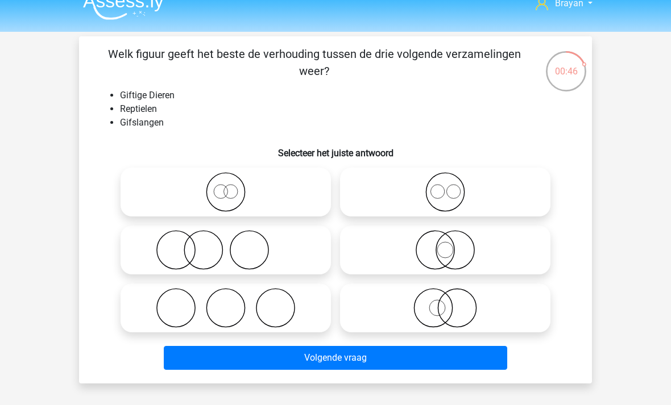
click at [513, 251] on icon at bounding box center [445, 250] width 201 height 40
click at [453, 244] on input "radio" at bounding box center [448, 240] width 7 height 7
radio input "true"
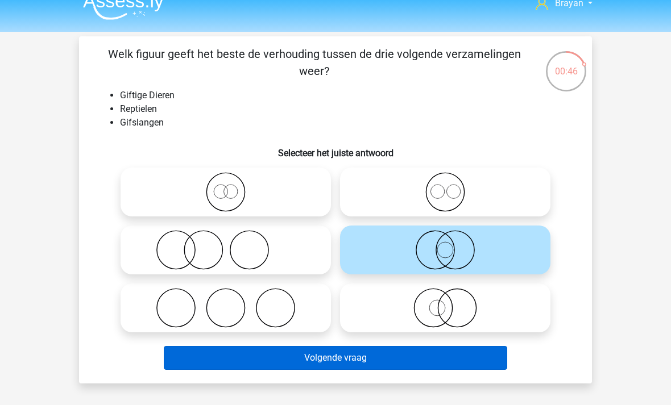
click at [435, 370] on button "Volgende vraag" at bounding box center [336, 358] width 344 height 24
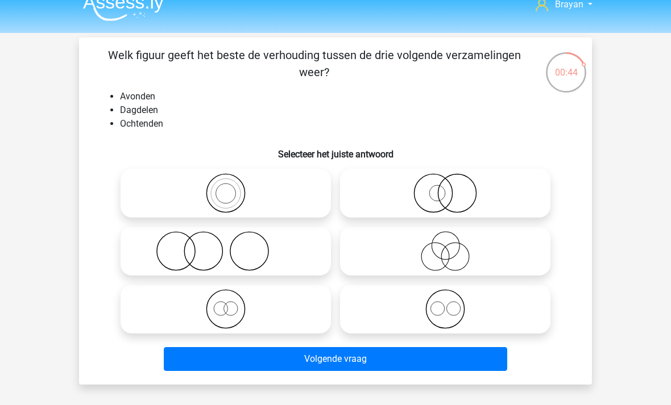
scroll to position [14, 0]
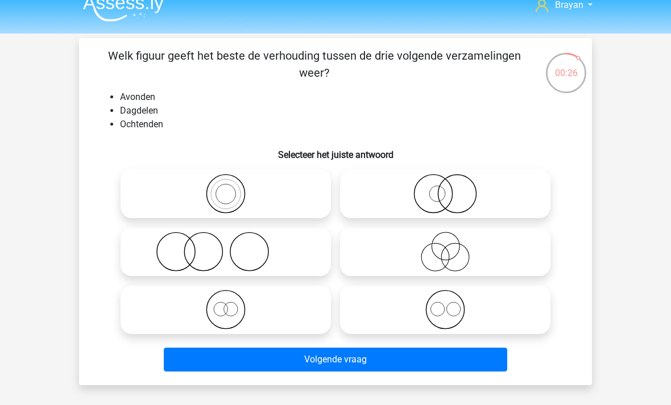
click at [471, 312] on icon at bounding box center [445, 310] width 201 height 40
click at [453, 304] on input "radio" at bounding box center [448, 300] width 7 height 7
radio input "true"
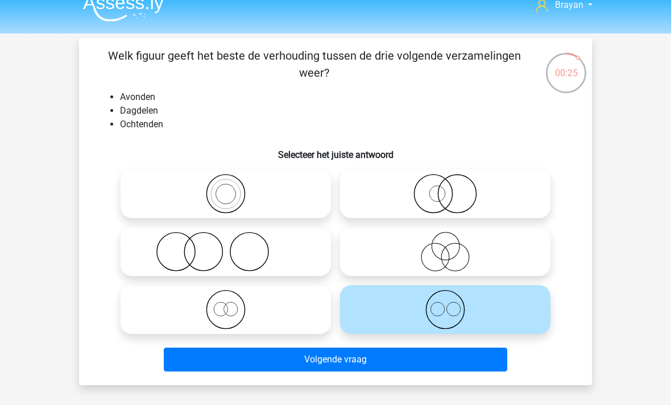
click at [488, 371] on button "Volgende vraag" at bounding box center [336, 360] width 344 height 24
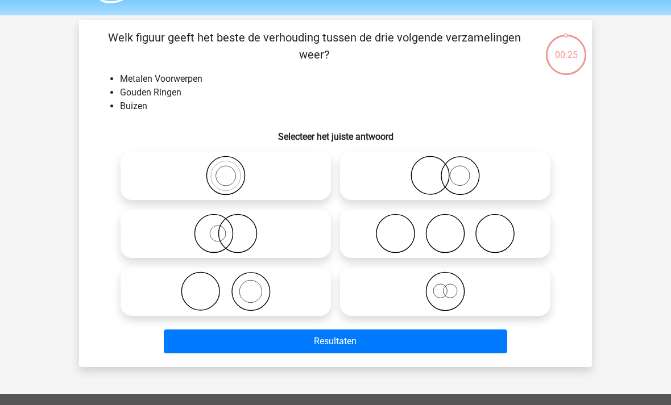
scroll to position [13, 0]
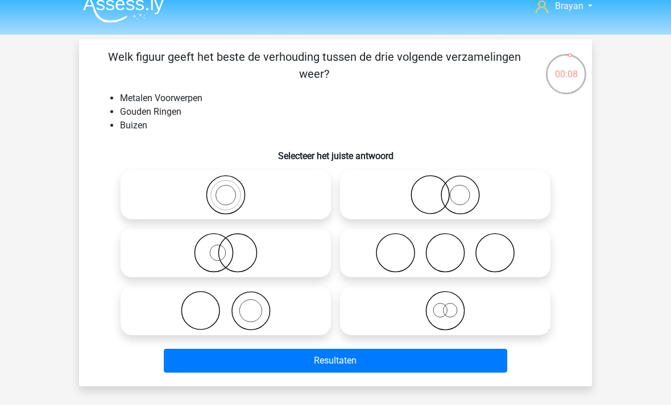
click at [299, 214] on icon at bounding box center [225, 195] width 201 height 40
click at [233, 189] on input "radio" at bounding box center [229, 185] width 7 height 7
radio input "true"
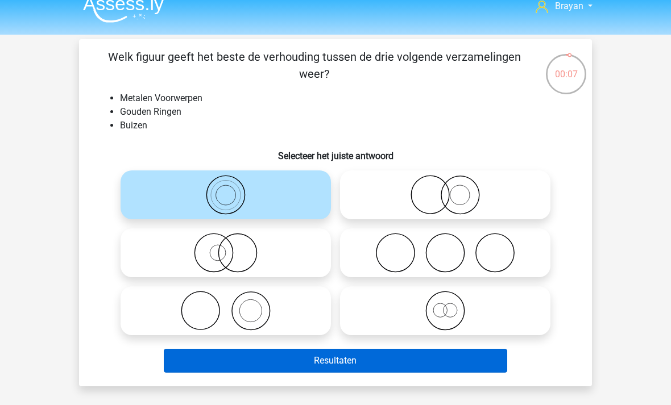
click at [360, 371] on button "Resultaten" at bounding box center [336, 361] width 344 height 24
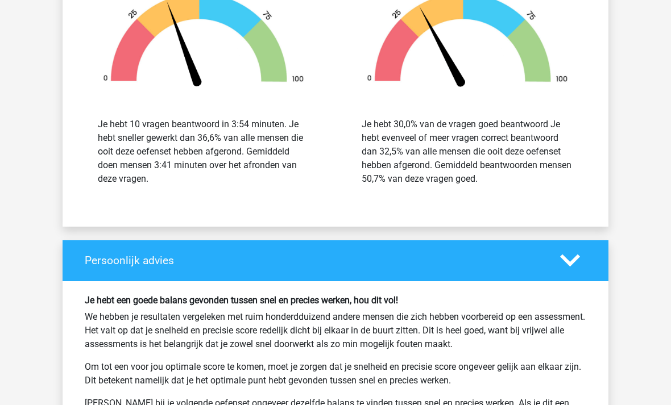
scroll to position [1393, 0]
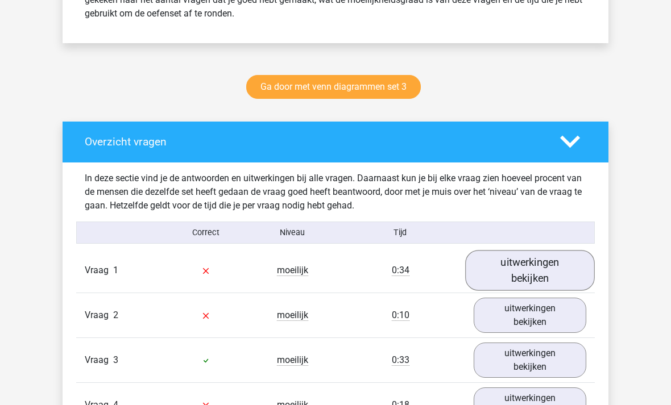
click at [547, 268] on link "uitwerkingen bekijken" at bounding box center [530, 271] width 130 height 40
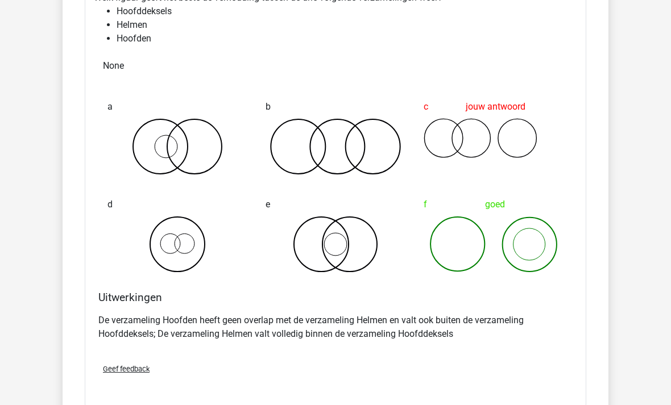
scroll to position [837, 0]
